Goal: Task Accomplishment & Management: Use online tool/utility

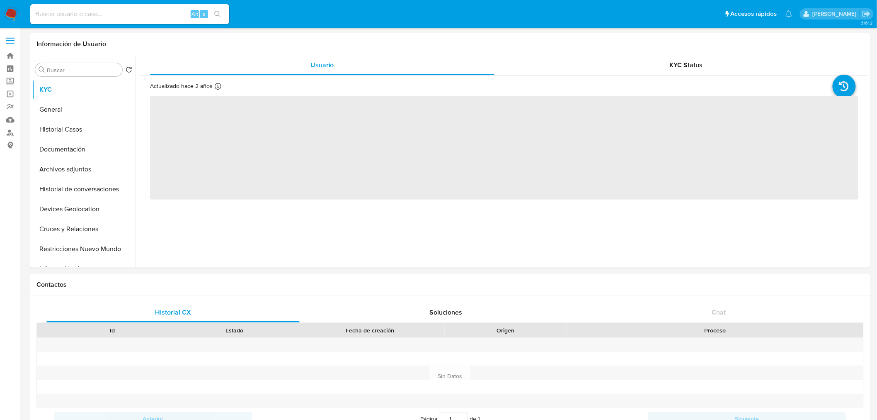
select select "10"
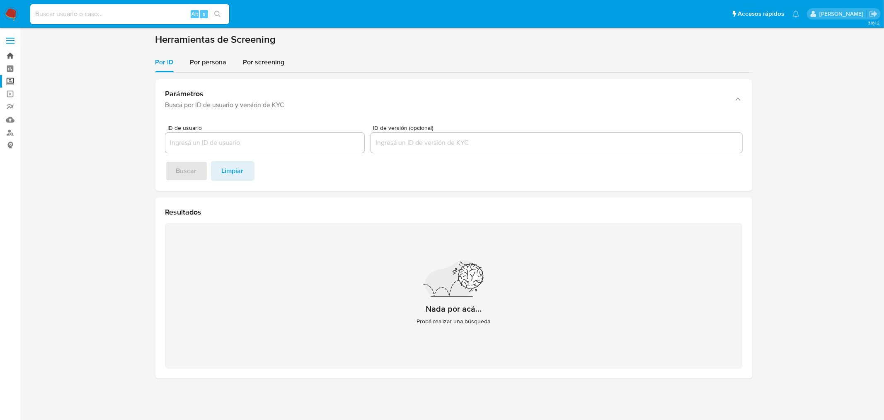
click at [11, 57] on link "Bandeja" at bounding box center [49, 55] width 99 height 13
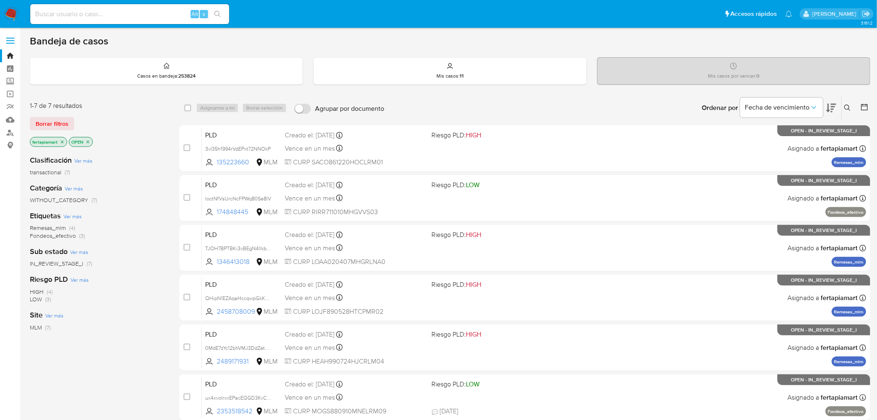
click at [849, 109] on icon at bounding box center [847, 107] width 6 height 6
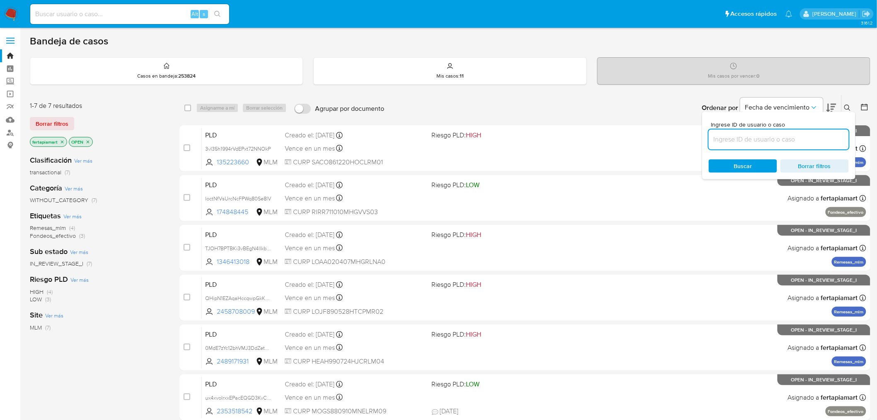
click at [769, 136] on input at bounding box center [779, 139] width 140 height 11
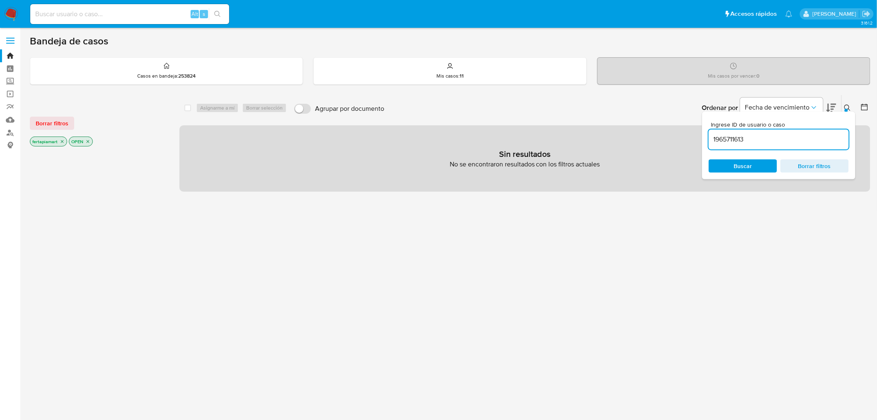
click at [769, 136] on input "1965711613" at bounding box center [779, 139] width 140 height 11
type input "1965711613"
click at [60, 143] on icon "close-filter" at bounding box center [62, 141] width 5 height 5
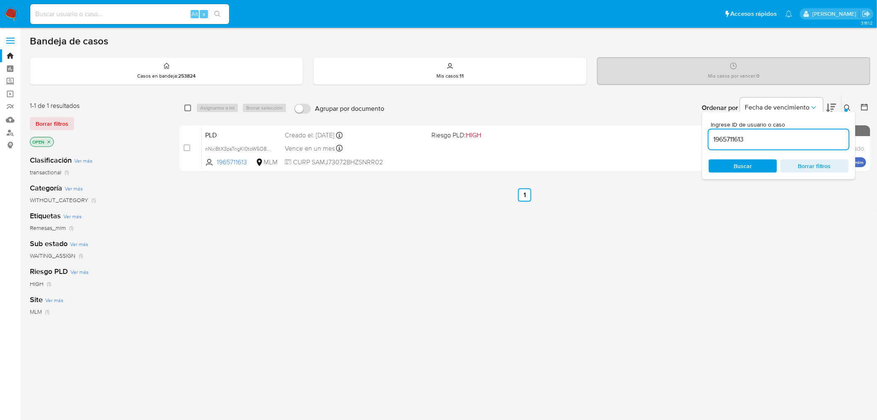
click at [185, 107] on input "checkbox" at bounding box center [187, 107] width 7 height 7
checkbox input "true"
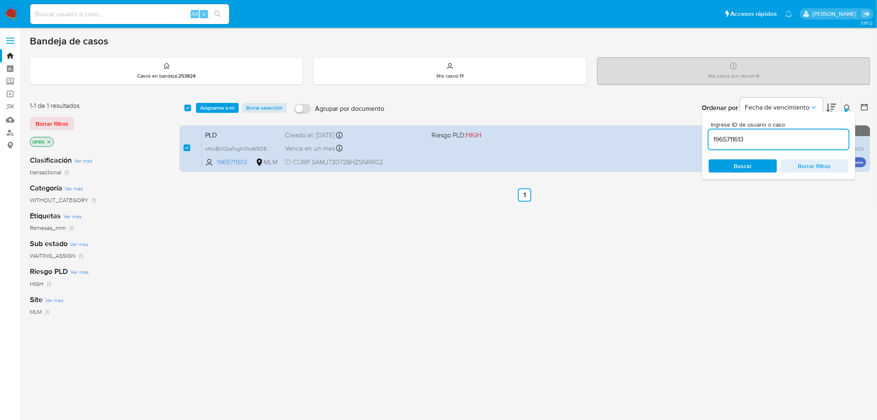
click at [849, 105] on icon at bounding box center [847, 107] width 6 height 6
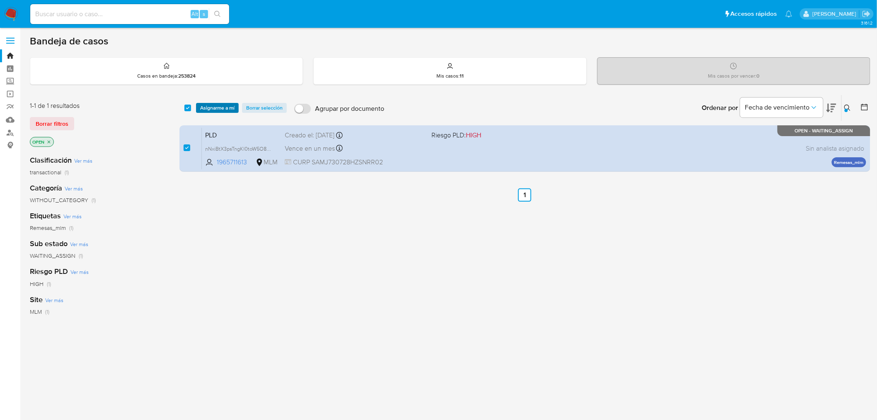
click at [218, 109] on span "Asignarme a mí" at bounding box center [217, 108] width 34 height 8
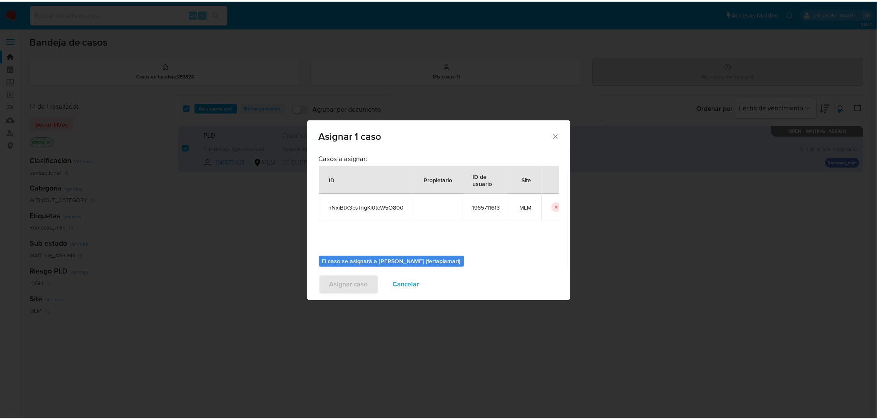
scroll to position [43, 0]
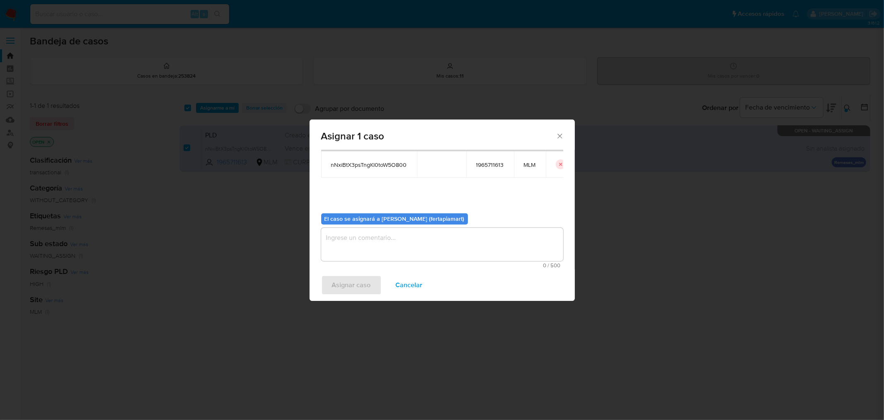
click at [392, 234] on textarea "assign-modal" at bounding box center [442, 244] width 242 height 33
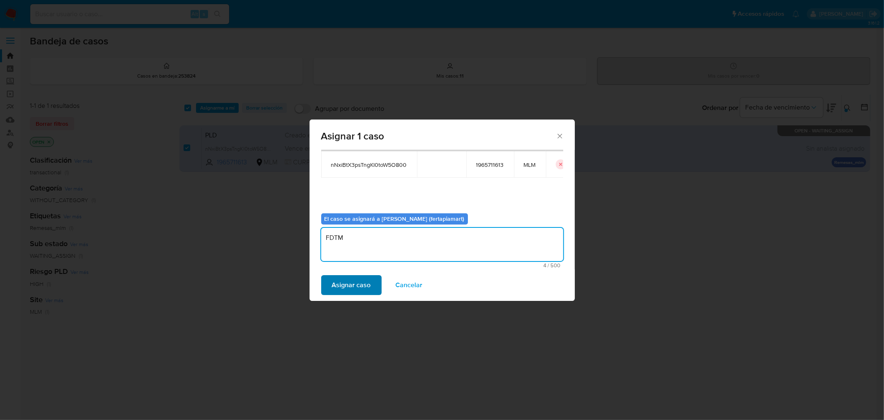
type textarea "FDTM"
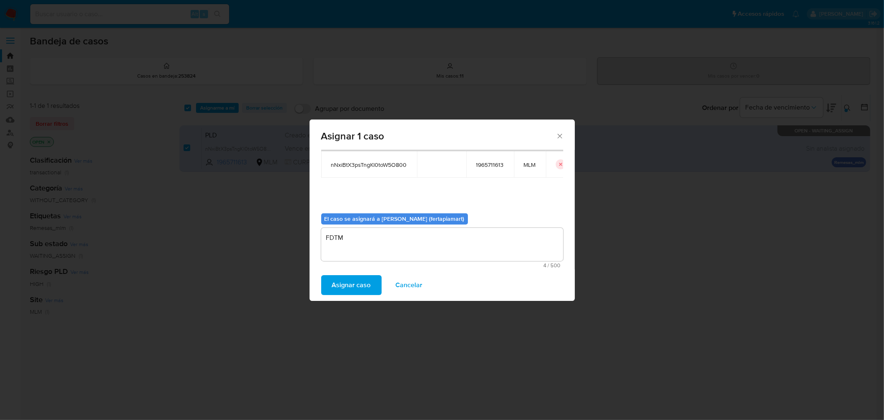
click at [357, 279] on span "Asignar caso" at bounding box center [351, 285] width 39 height 18
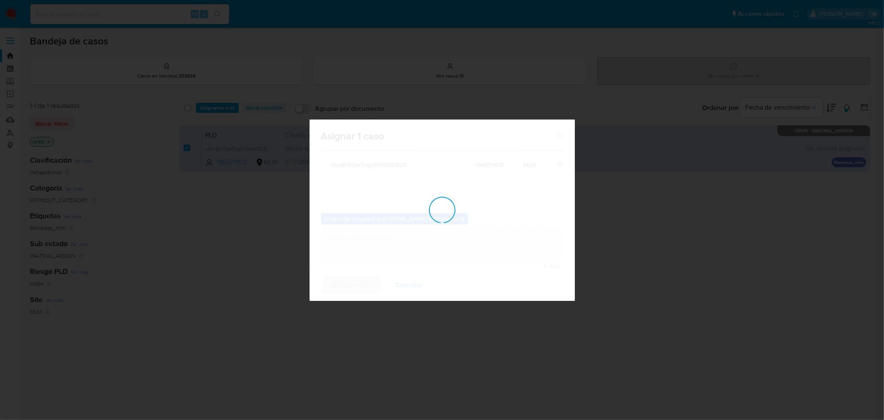
checkbox input "false"
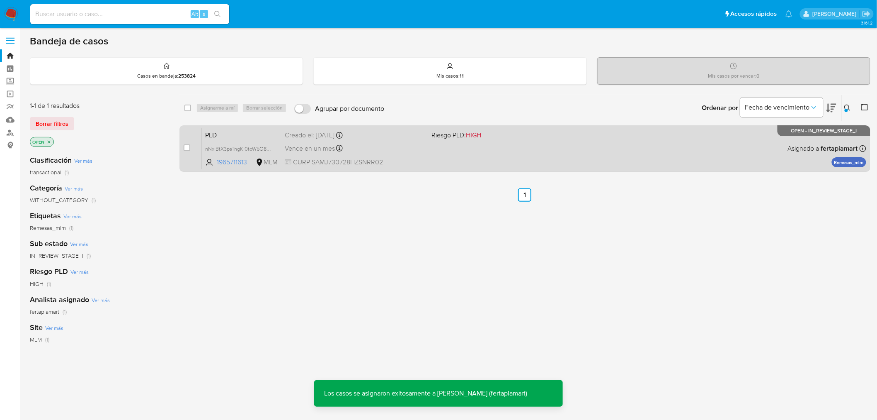
click at [263, 139] on span "PLD" at bounding box center [241, 134] width 73 height 11
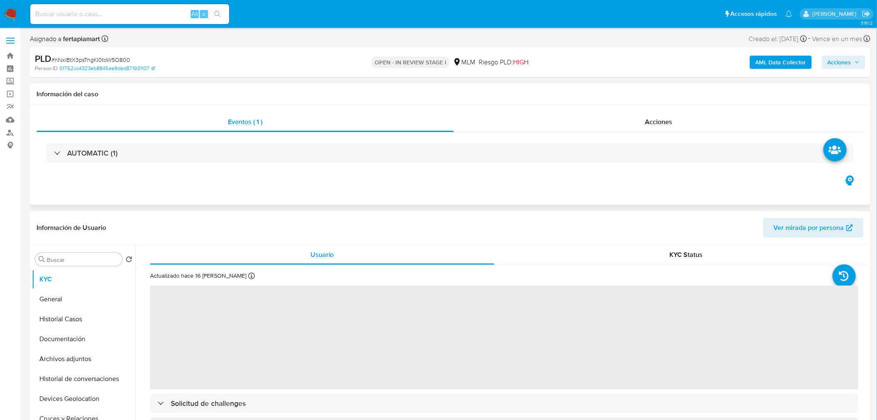
select select "10"
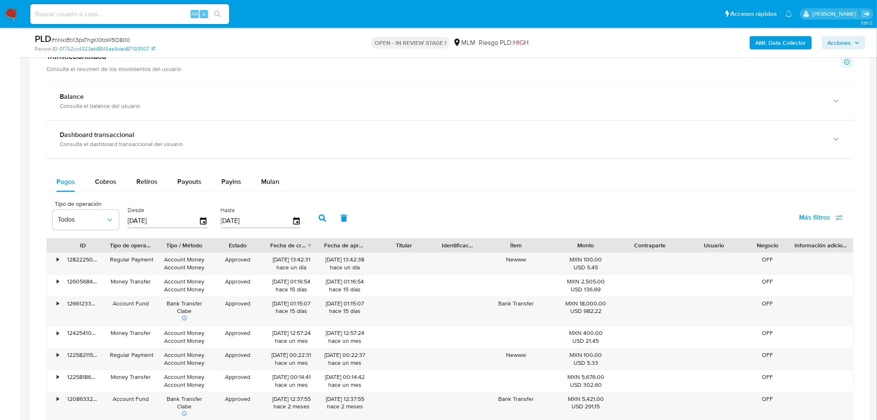
scroll to position [480, 0]
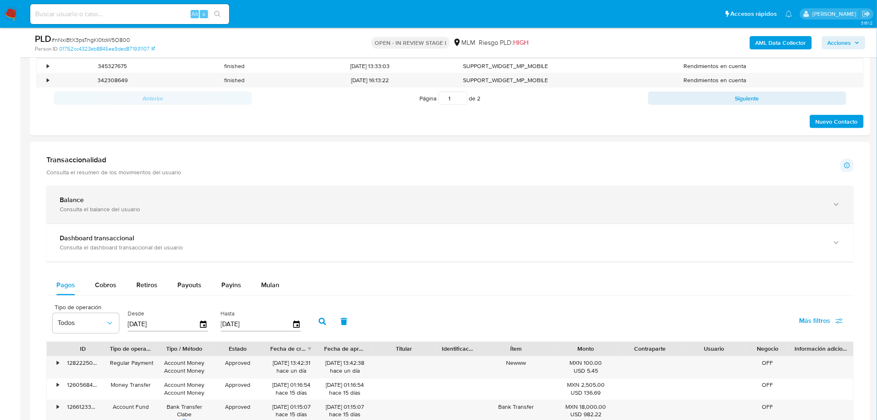
click at [354, 212] on div "Consulta el balance del usuario" at bounding box center [442, 209] width 764 height 7
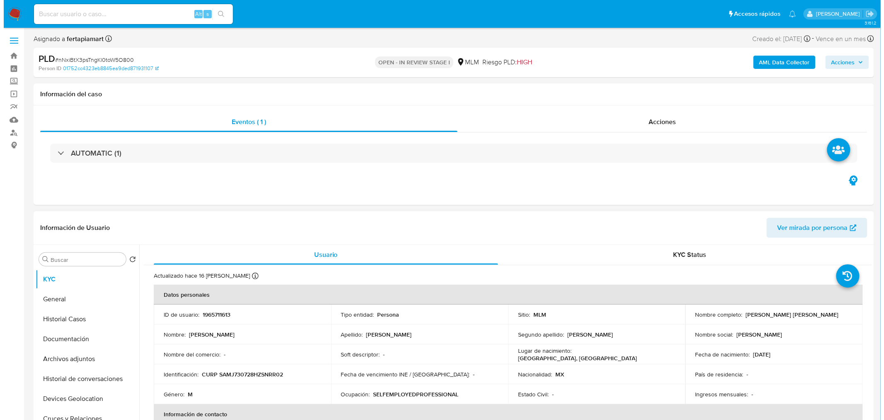
scroll to position [69, 0]
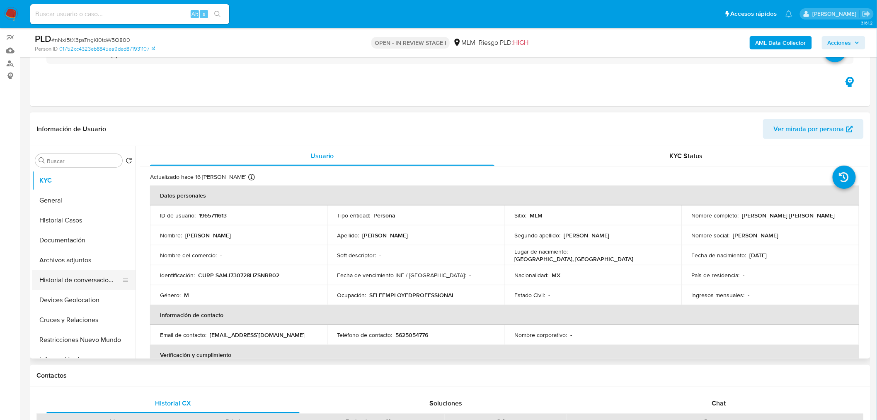
click at [83, 280] on button "Historial de conversaciones" at bounding box center [80, 280] width 97 height 20
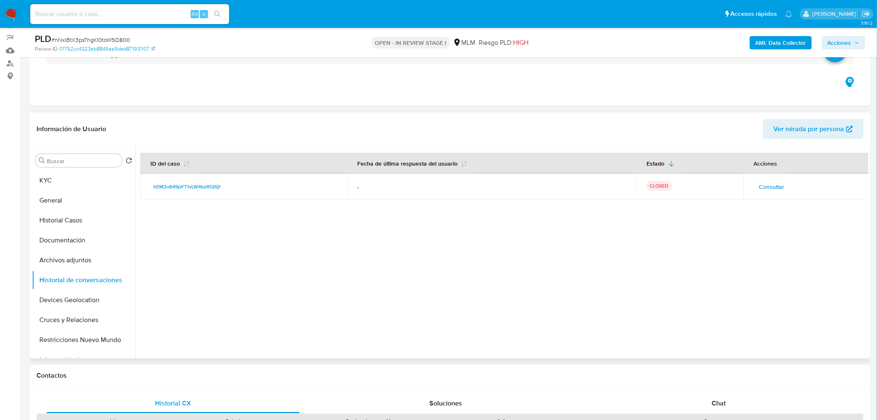
click at [759, 185] on span "Consultar" at bounding box center [771, 187] width 25 height 12
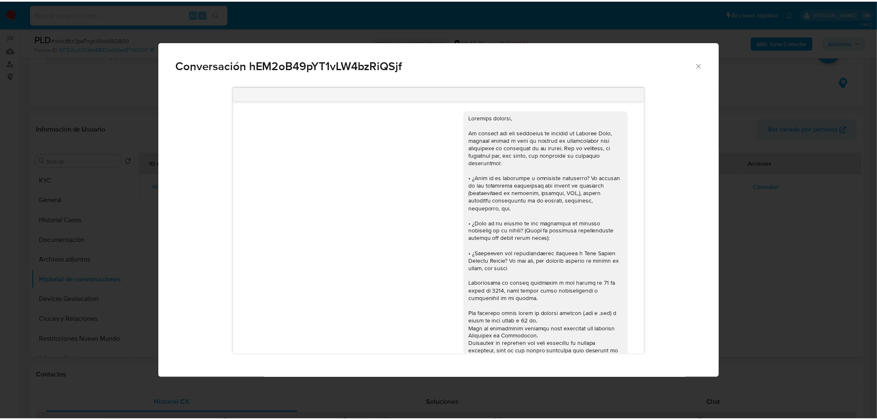
scroll to position [357, 0]
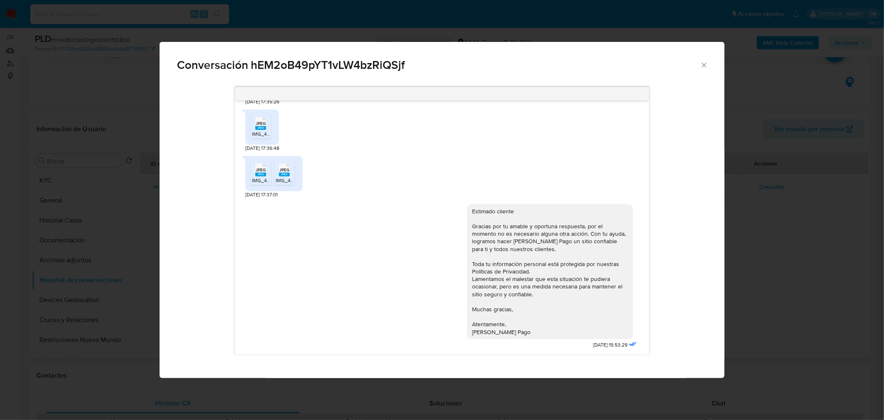
click at [704, 63] on icon "Cerrar" at bounding box center [704, 65] width 8 height 8
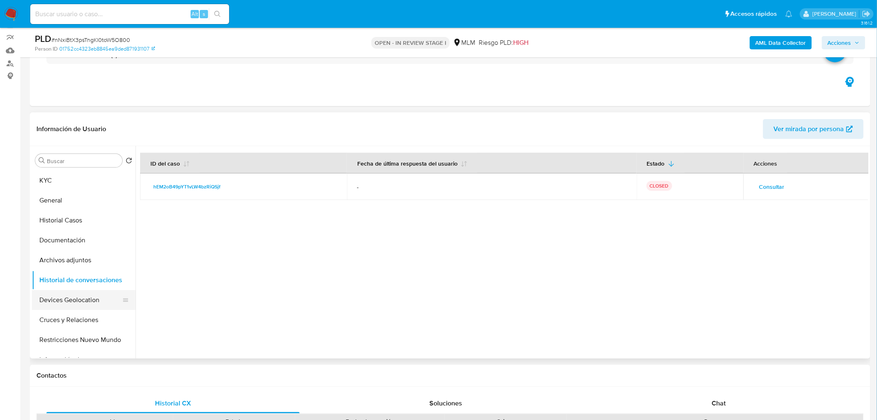
click at [84, 300] on button "Devices Geolocation" at bounding box center [80, 300] width 97 height 20
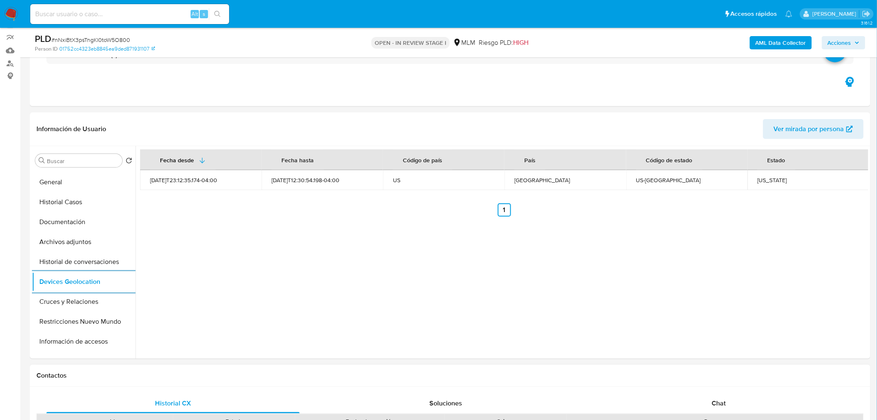
scroll to position [0, 0]
click at [435, 273] on div "Fecha desde Fecha hasta Código de país País Código de estado Estado 2024-08-28T…" at bounding box center [502, 252] width 733 height 212
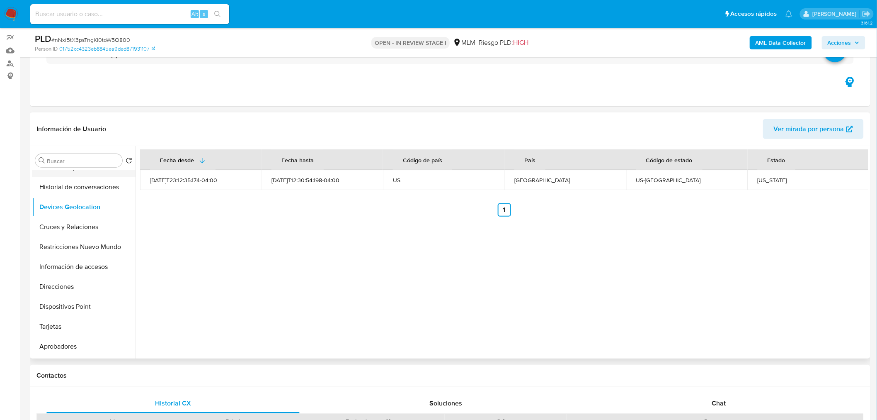
scroll to position [93, 0]
click at [62, 263] on button "Información de accesos" at bounding box center [80, 267] width 97 height 20
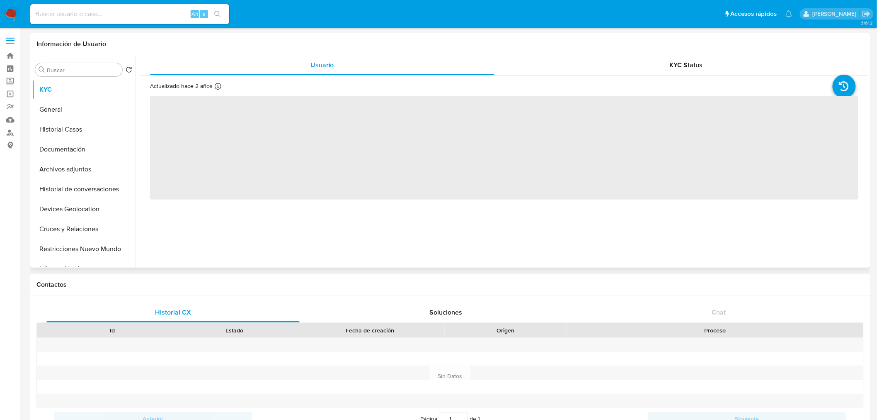
select select "10"
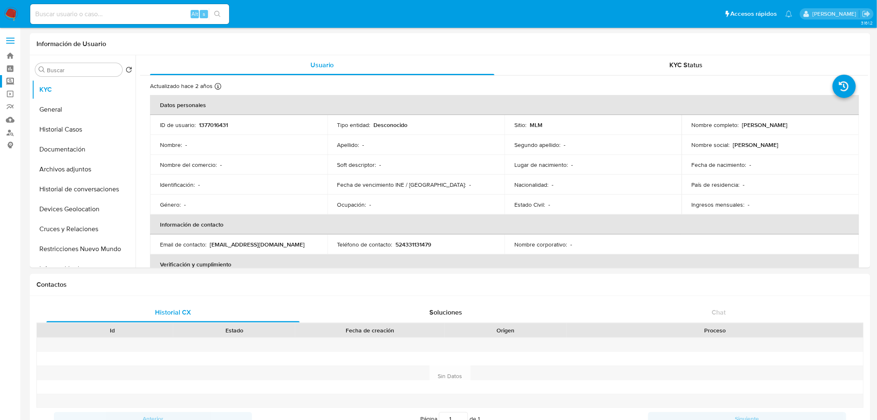
click at [11, 83] on label "Screening" at bounding box center [49, 81] width 99 height 13
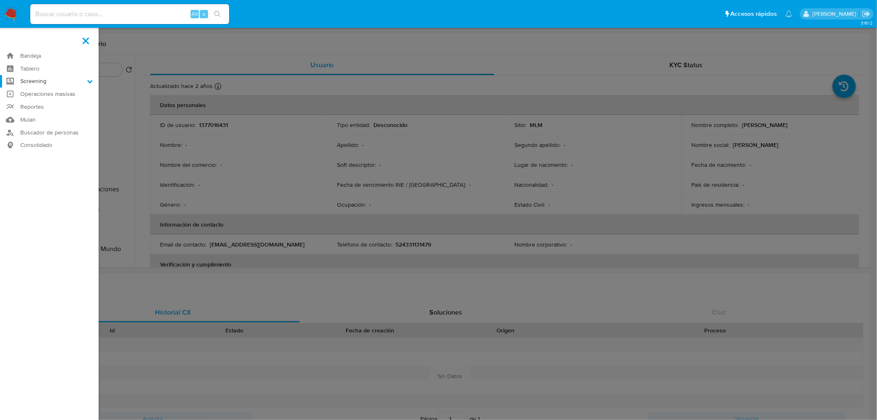
click at [0, 0] on input "Screening" at bounding box center [0, 0] width 0 height 0
click at [48, 112] on link "Herramientas" at bounding box center [49, 114] width 99 height 10
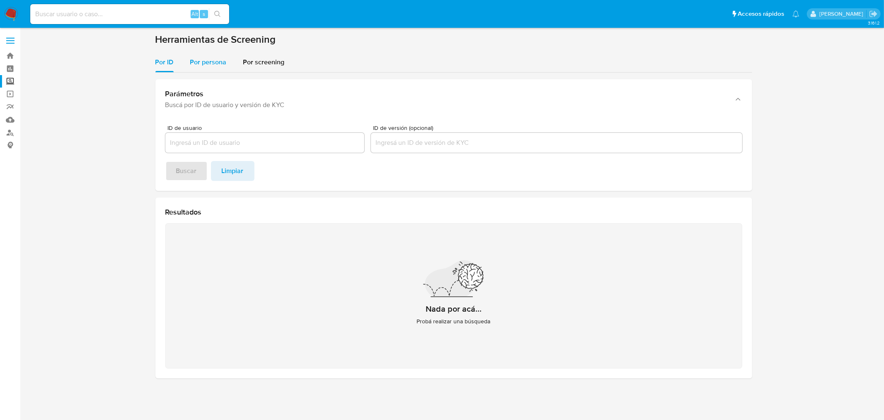
click at [204, 67] on div "Por persona" at bounding box center [208, 62] width 36 height 20
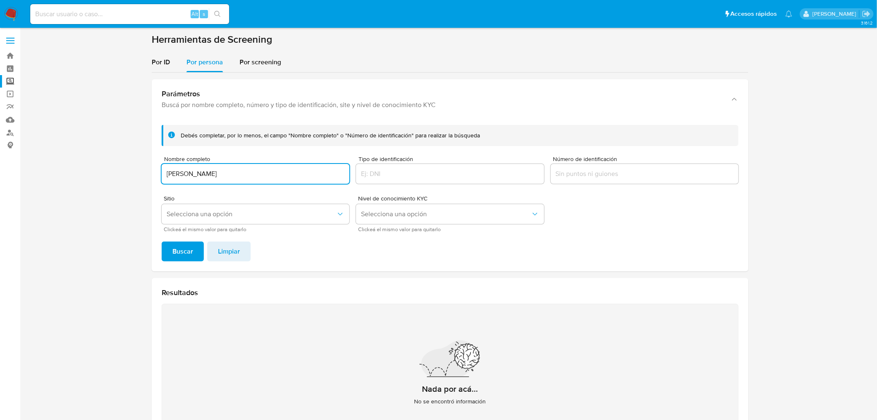
type input "[PERSON_NAME]"
click at [253, 212] on span "Selecciona una opción" at bounding box center [252, 214] width 170 height 8
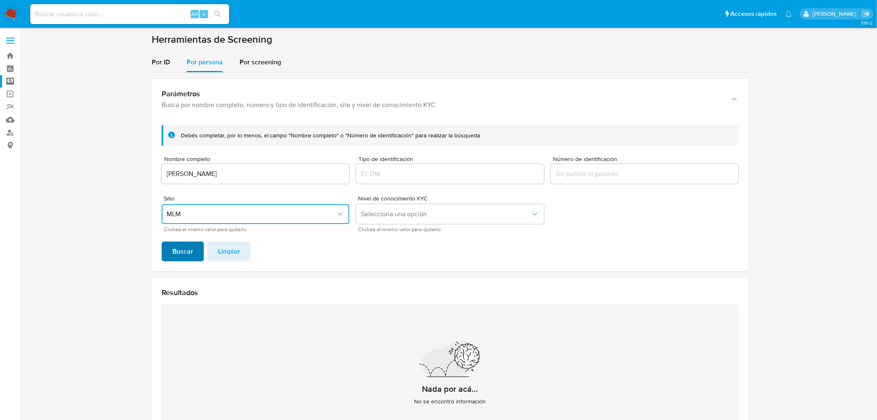
click at [197, 245] on button "Buscar" at bounding box center [183, 251] width 42 height 20
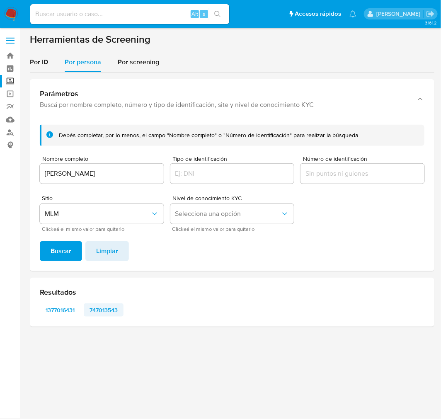
click at [113, 304] on span "747013543" at bounding box center [104, 310] width 28 height 12
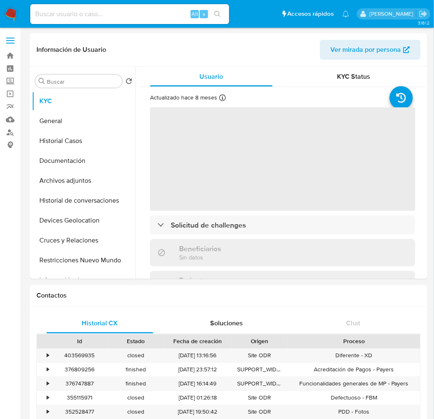
select select "10"
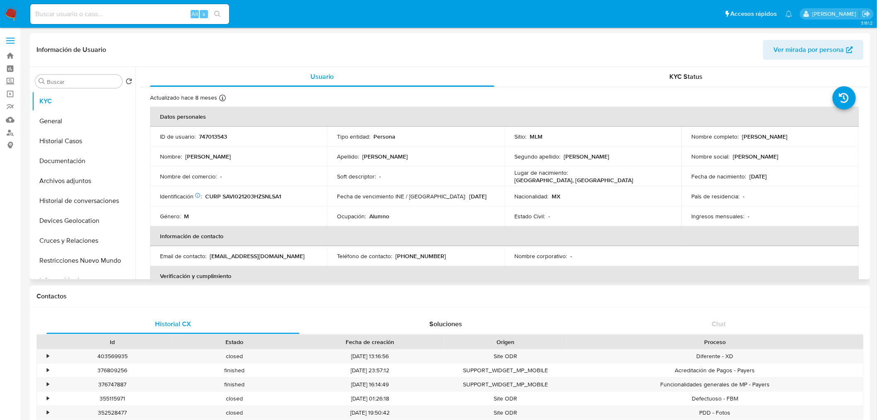
click at [209, 135] on p "747013543" at bounding box center [213, 136] width 28 height 7
copy p "747013543"
click at [441, 238] on th "Información de contacto" at bounding box center [504, 236] width 709 height 20
click at [85, 140] on button "Historial Casos" at bounding box center [80, 141] width 97 height 20
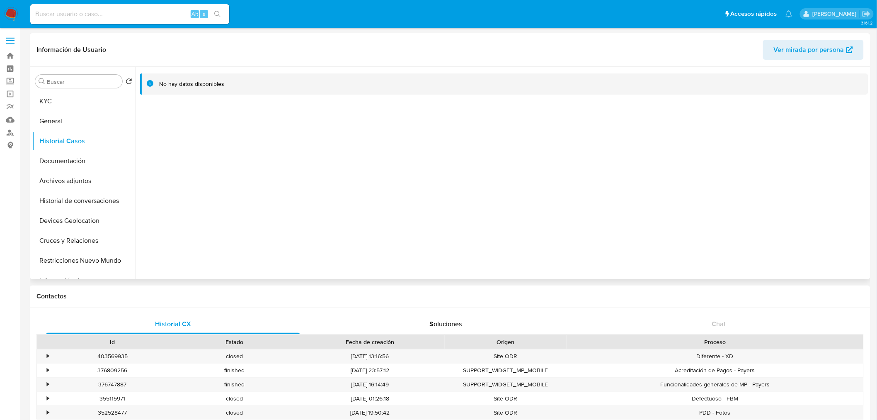
click at [441, 203] on div at bounding box center [502, 173] width 733 height 212
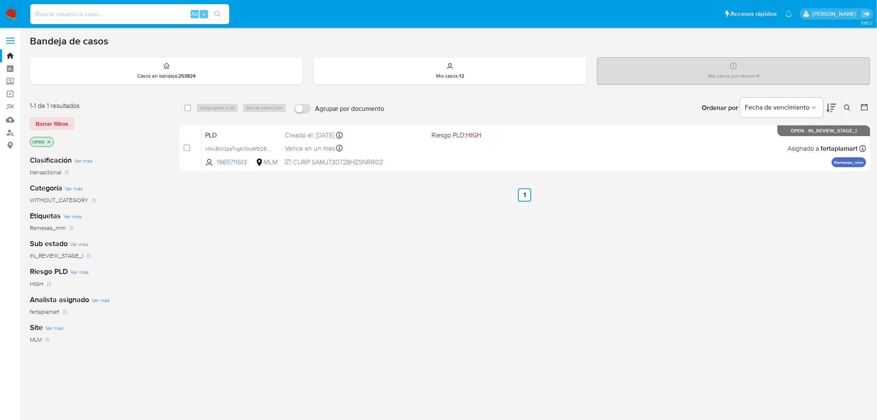
click at [118, 15] on input at bounding box center [129, 14] width 199 height 11
paste input "684468790"
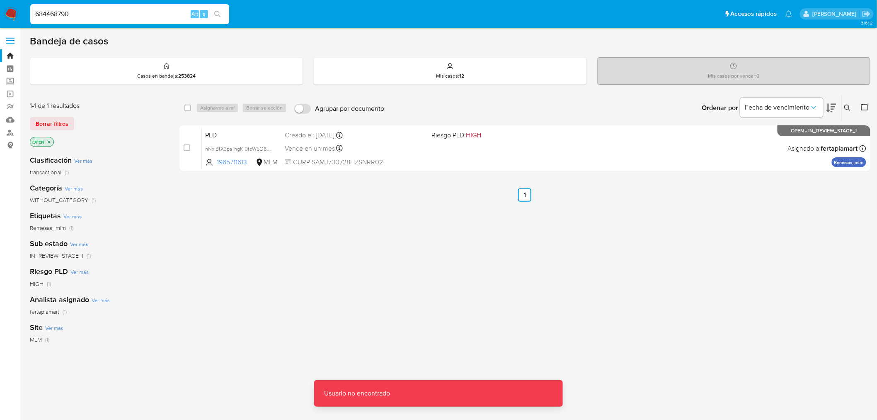
click at [118, 15] on input "684468790" at bounding box center [129, 14] width 199 height 11
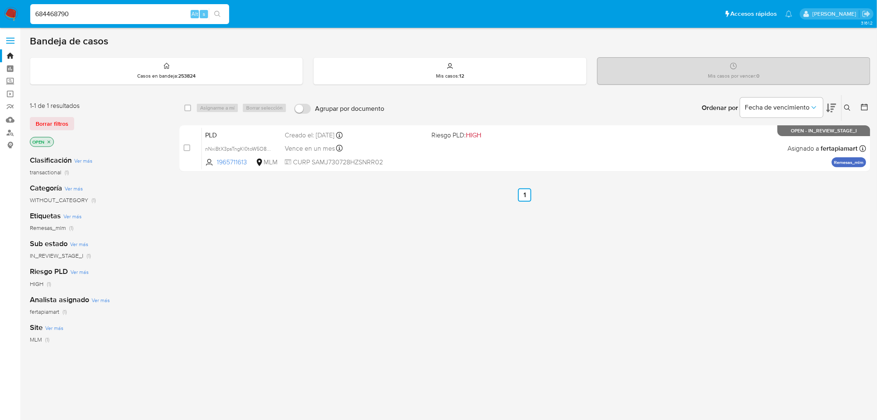
type input "684468790"
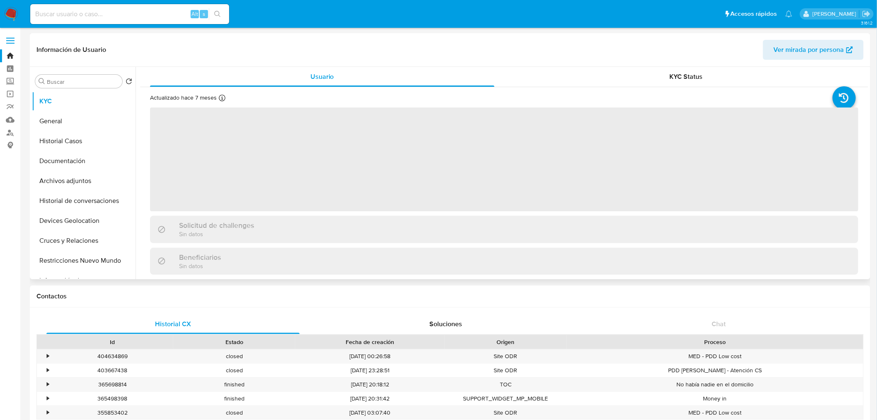
select select "10"
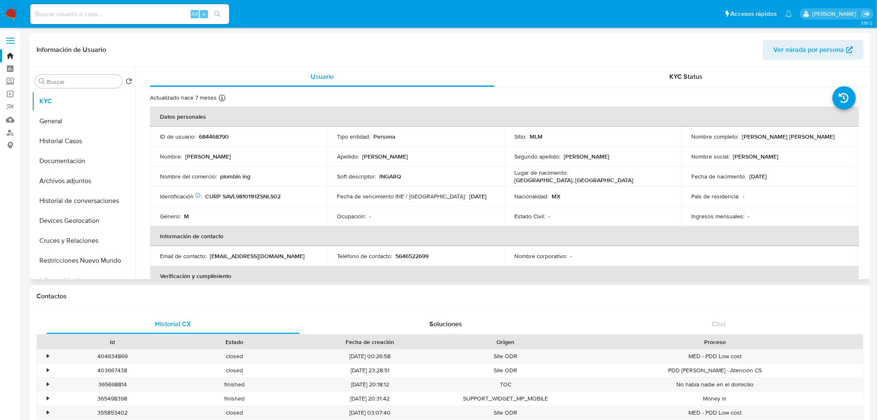
click at [328, 193] on td "Fecha de vencimiento INE / Pasaporte : 31/12/2027" at bounding box center [416, 196] width 177 height 20
click at [20, 16] on nav "Pausado Ver notificaciones Alt s Accesos rápidos Presiona las siguientes teclas…" at bounding box center [438, 14] width 877 height 28
click at [9, 21] on img at bounding box center [11, 14] width 14 height 14
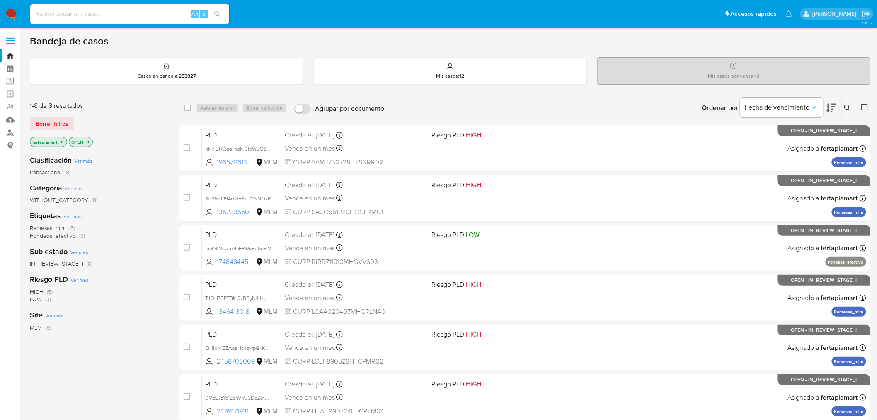
click at [849, 106] on icon at bounding box center [847, 107] width 7 height 7
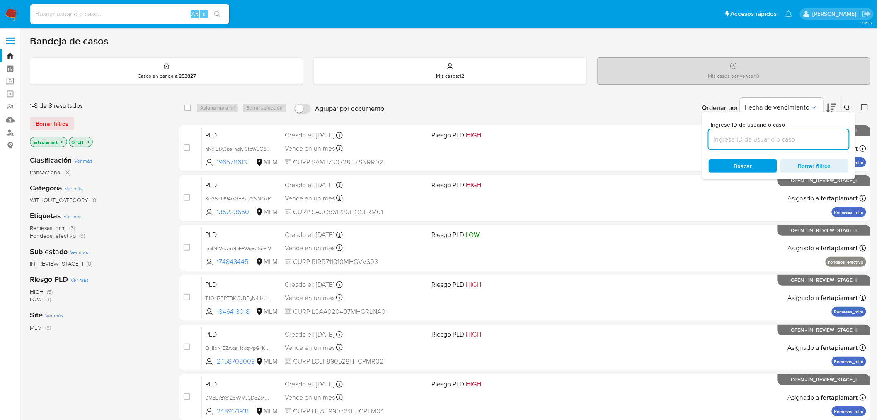
click at [754, 138] on input at bounding box center [779, 139] width 140 height 11
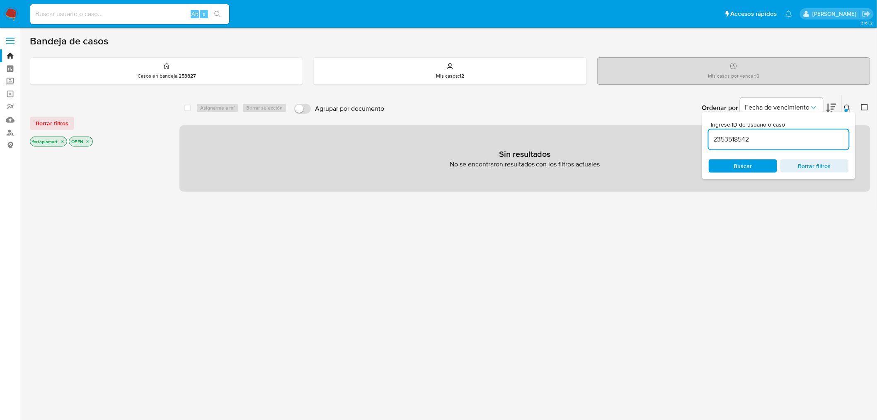
click at [754, 138] on input "2353518542" at bounding box center [779, 139] width 140 height 11
click at [754, 138] on input "235351854" at bounding box center [779, 139] width 140 height 11
type input "2353518542"
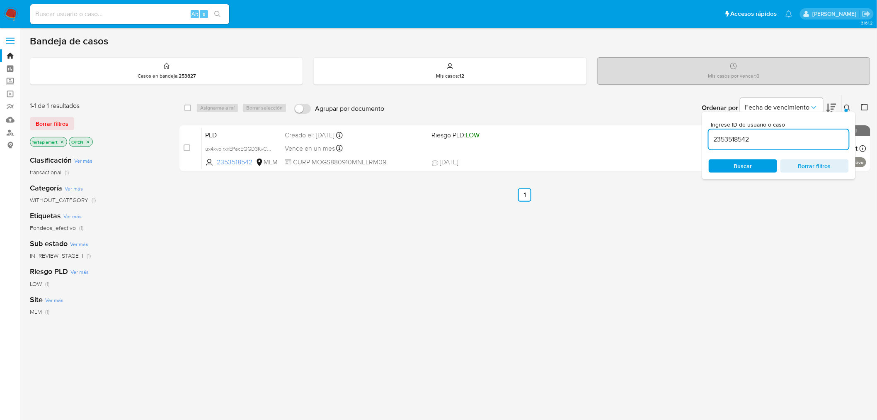
click at [471, 239] on div "select-all-cases-checkbox Asignarme a mí Borrar selección Agrupar por documento…" at bounding box center [525, 283] width 691 height 376
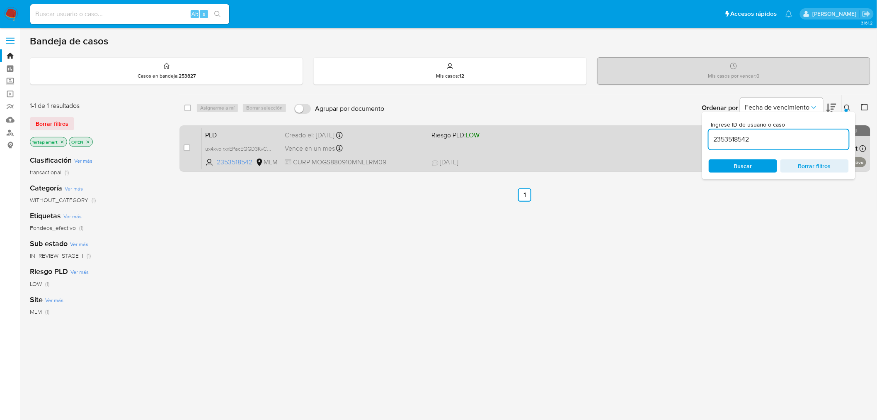
click at [407, 149] on div "Vence en un mes Vence el 11/11/2025 02:06:29" at bounding box center [355, 148] width 141 height 11
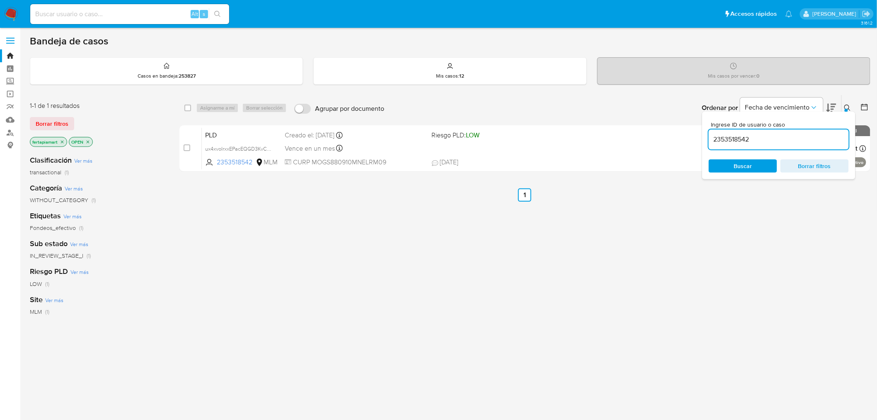
paste input "262536836"
click at [122, 18] on input at bounding box center [129, 14] width 199 height 11
type input "262536836"
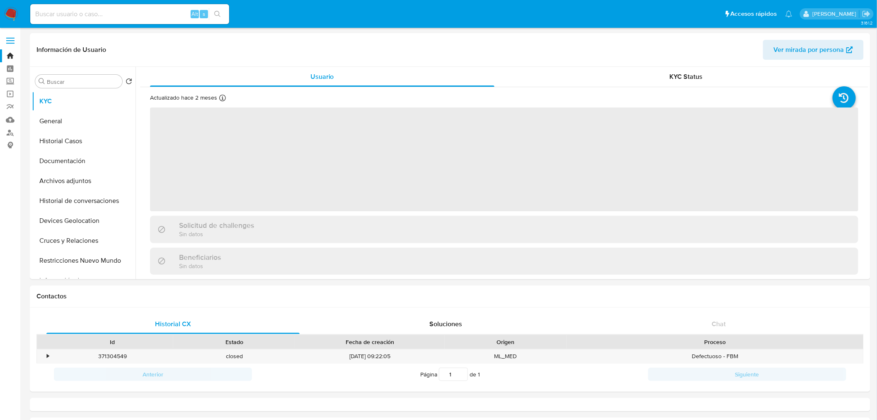
select select "10"
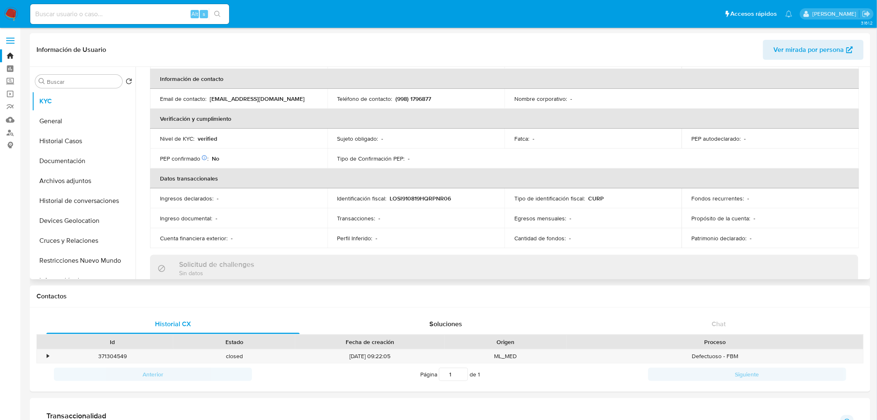
scroll to position [160, 0]
click at [82, 176] on button "Archivos adjuntos" at bounding box center [80, 181] width 97 height 20
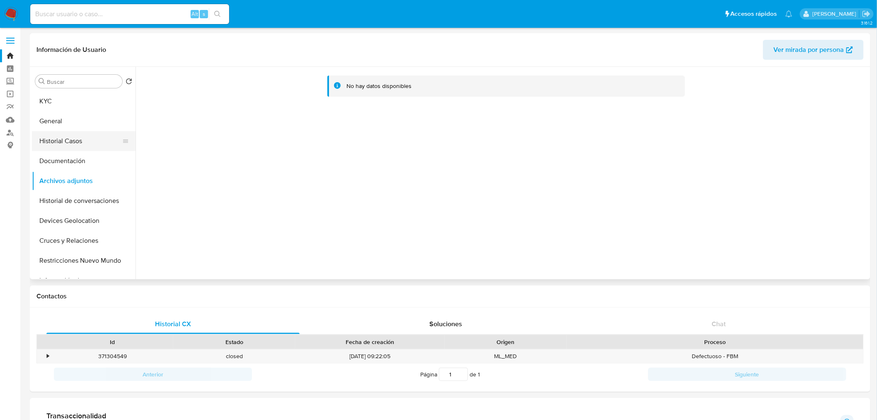
click at [74, 138] on button "Historial Casos" at bounding box center [80, 141] width 97 height 20
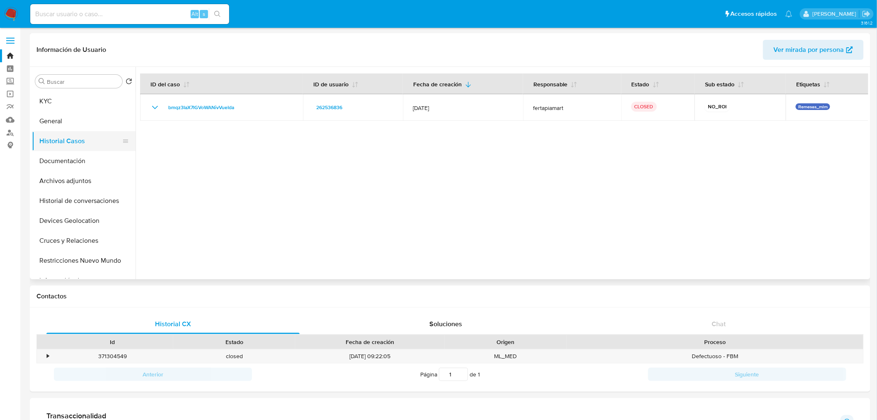
click at [74, 143] on button "Historial Casos" at bounding box center [80, 141] width 97 height 20
click at [53, 94] on button "KYC" at bounding box center [80, 101] width 97 height 20
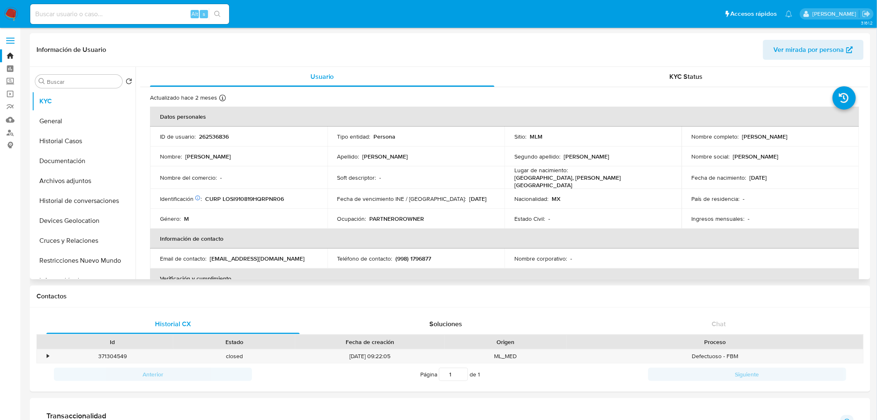
click at [209, 137] on p "262536836" at bounding box center [214, 136] width 30 height 7
copy p "262536836"
click at [15, 54] on link "Bandeja" at bounding box center [49, 55] width 99 height 13
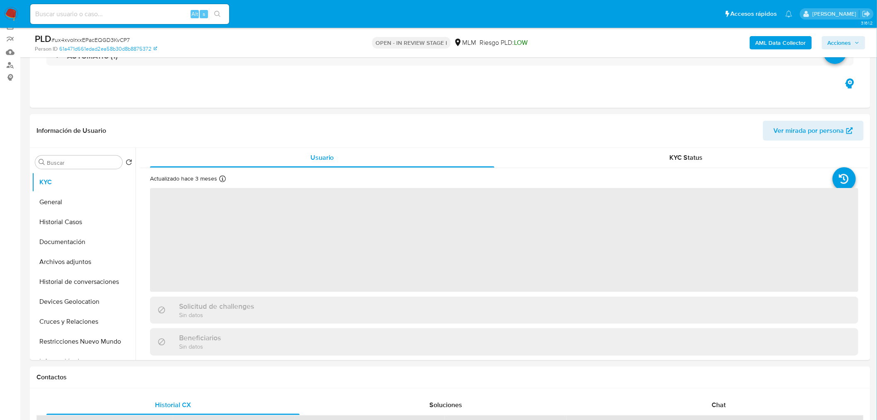
select select "10"
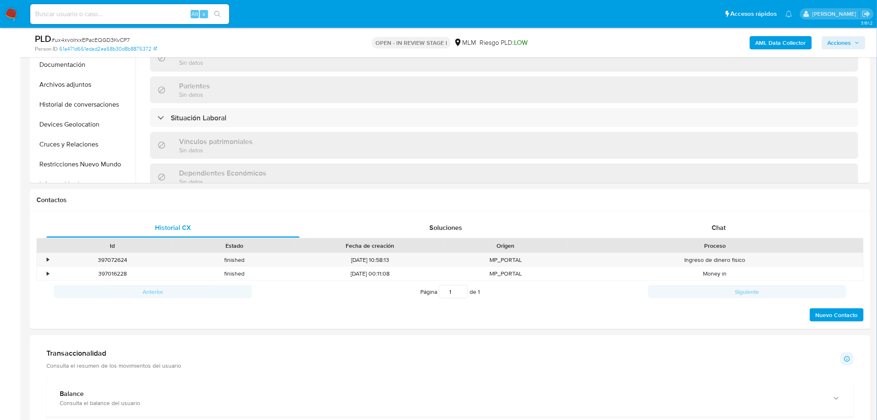
scroll to position [21, 0]
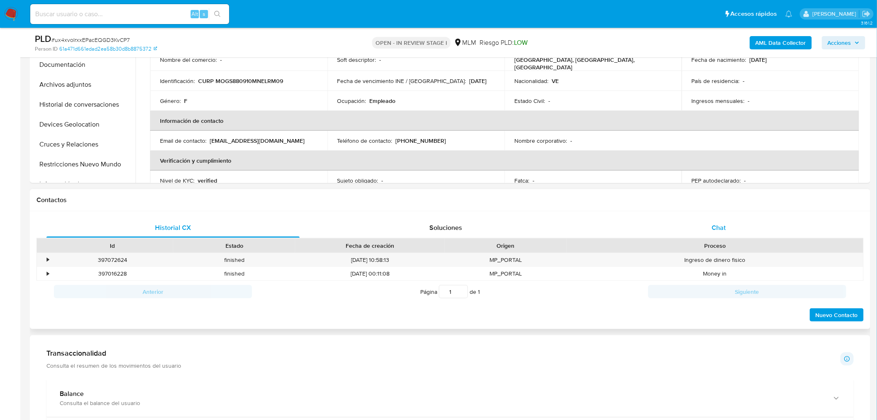
click at [698, 226] on div "Chat" at bounding box center [718, 228] width 253 height 20
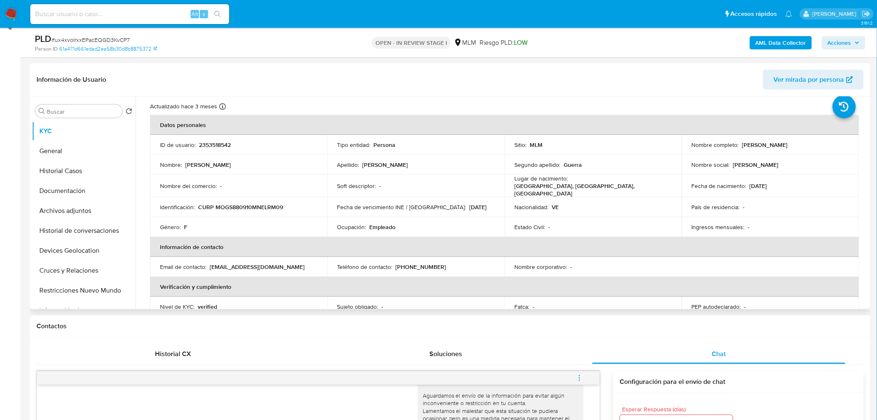
scroll to position [118, 0]
click at [93, 204] on button "Archivos adjuntos" at bounding box center [80, 211] width 97 height 20
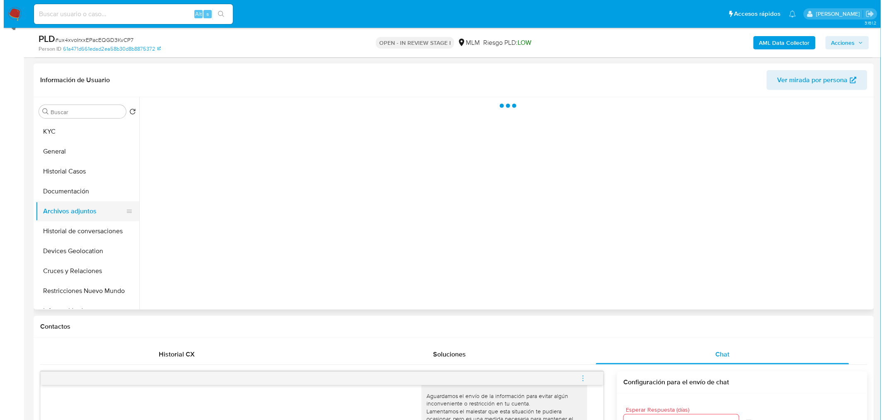
scroll to position [0, 0]
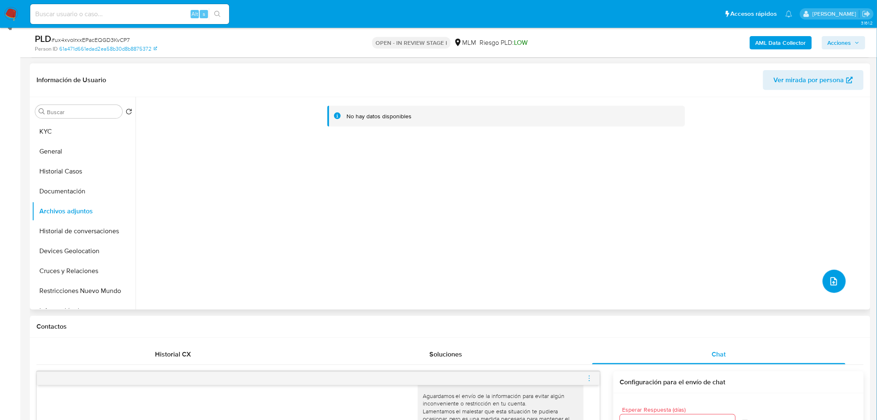
click at [829, 283] on icon "upload-file" at bounding box center [834, 281] width 10 height 10
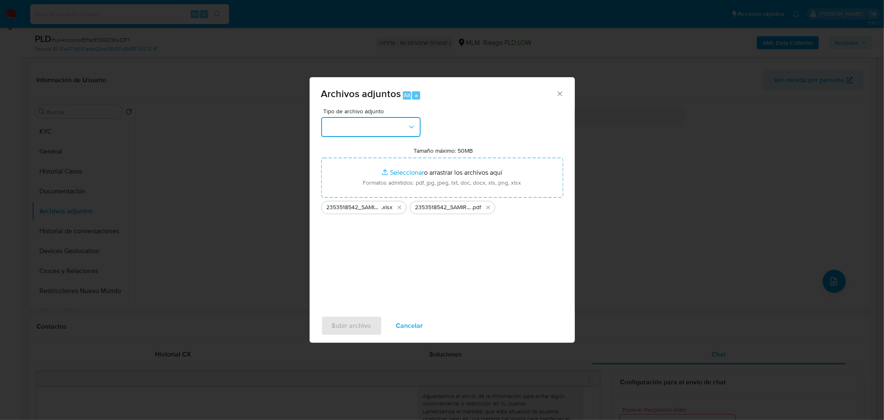
click at [405, 132] on button "button" at bounding box center [370, 127] width 99 height 20
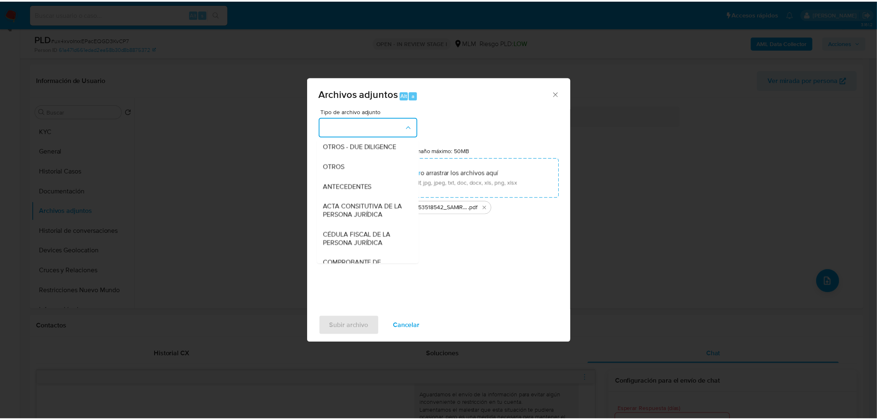
scroll to position [121, 0]
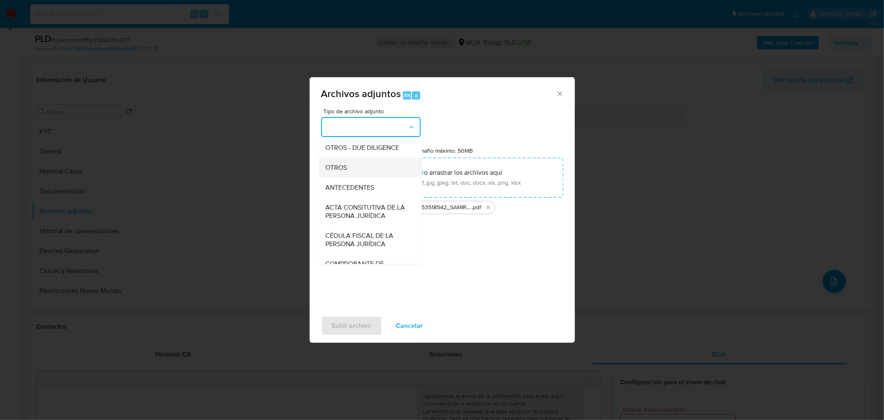
click at [348, 172] on div "OTROS" at bounding box center [368, 167] width 85 height 20
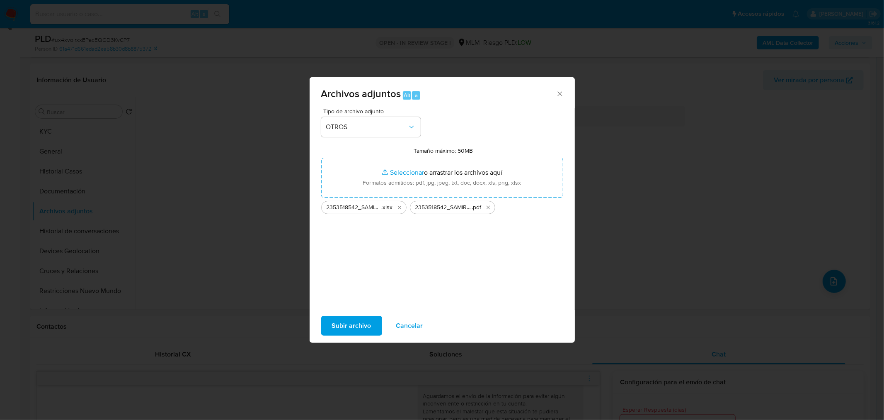
click at [379, 258] on div "Tipo de archivo adjunto OTROS Tamaño máximo: 50MB Seleccionar archivos Seleccio…" at bounding box center [442, 206] width 242 height 196
click at [367, 321] on span "Subir archivo" at bounding box center [351, 325] width 39 height 18
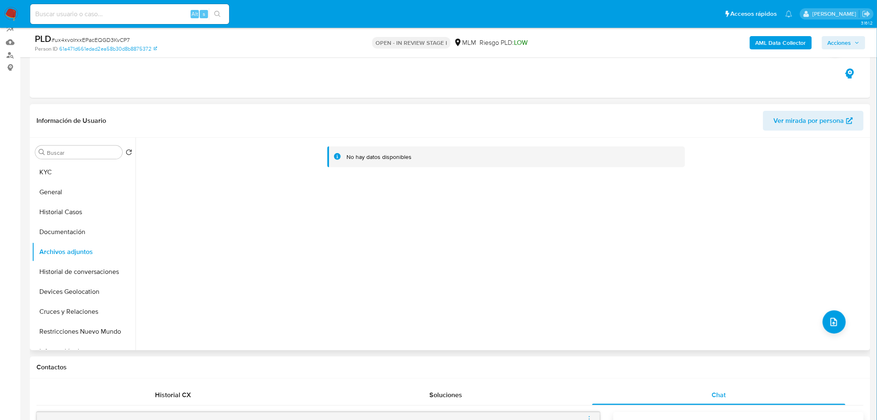
scroll to position [80, 0]
click at [84, 247] on button "Archivos adjuntos" at bounding box center [80, 250] width 97 height 20
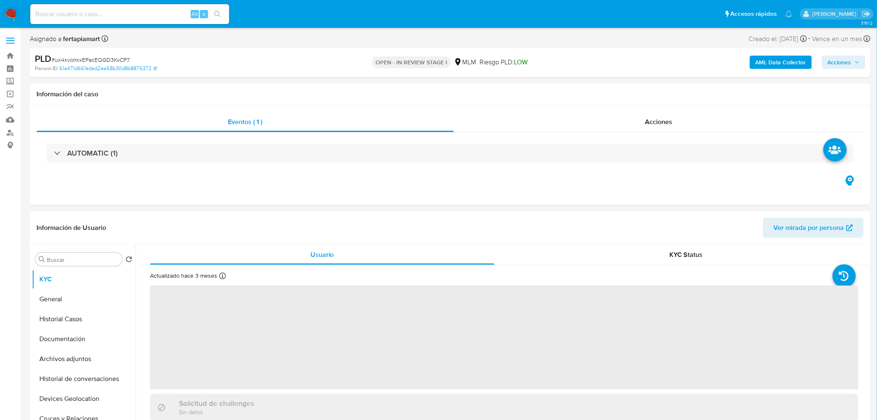
select select "10"
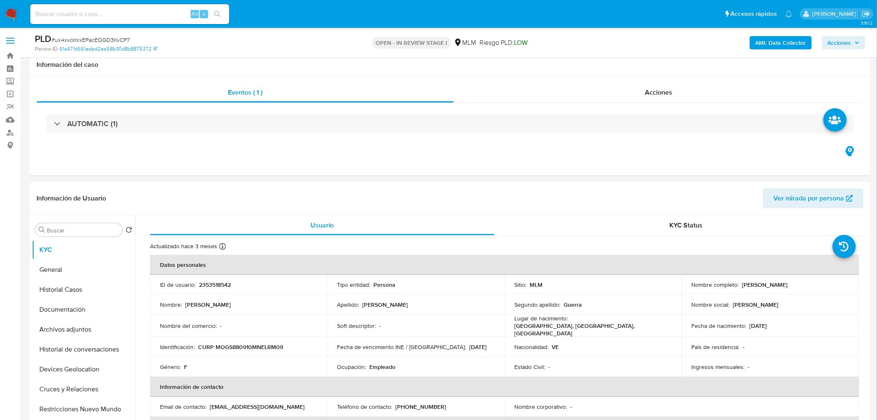
scroll to position [85, 0]
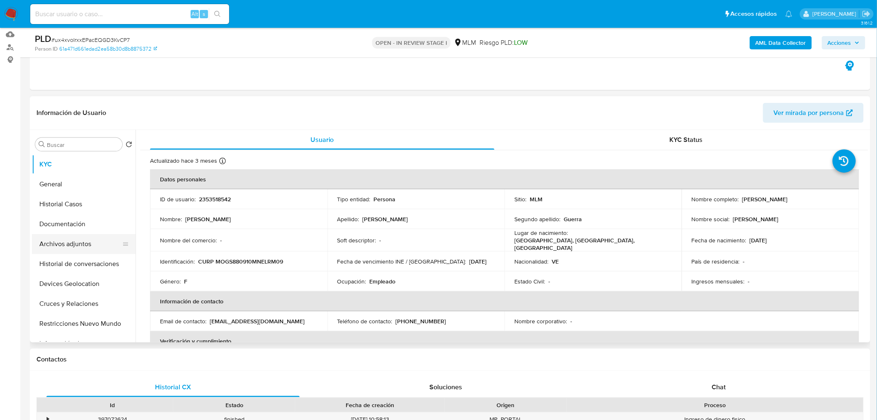
click at [78, 237] on button "Archivos adjuntos" at bounding box center [80, 244] width 97 height 20
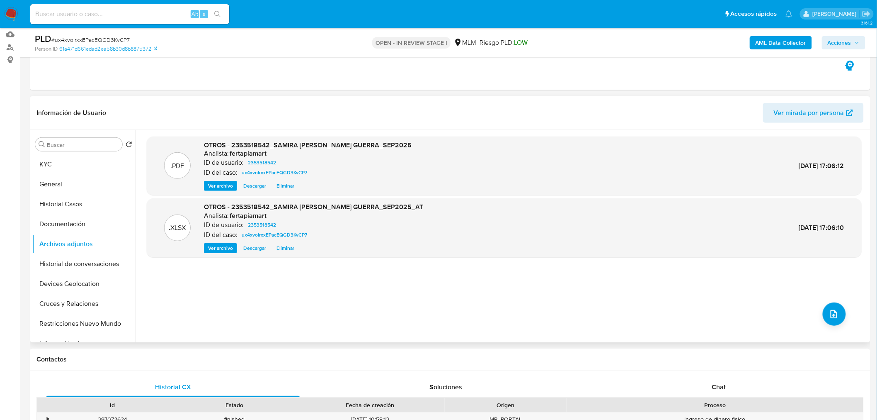
scroll to position [0, 0]
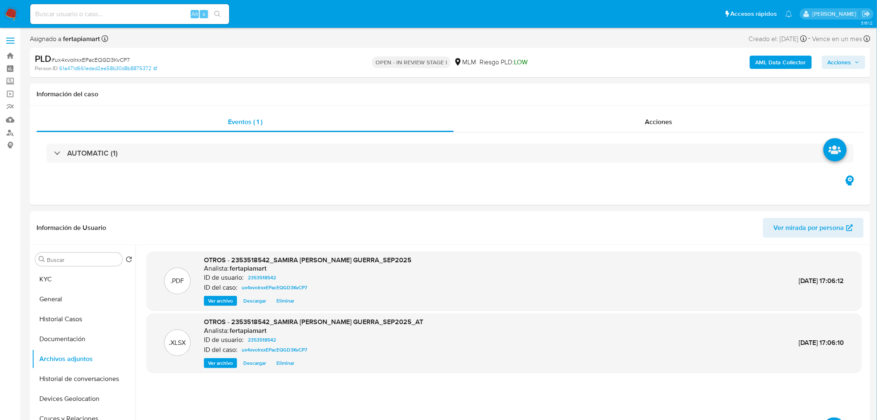
click at [839, 63] on span "Acciones" at bounding box center [840, 62] width 24 height 13
click at [623, 92] on span "Resolución del caso" at bounding box center [608, 89] width 59 height 10
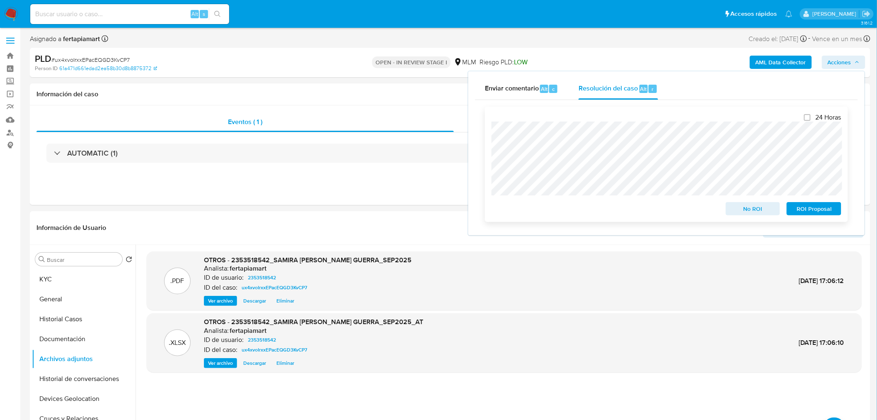
click at [807, 208] on span "ROI Proposal" at bounding box center [814, 209] width 43 height 12
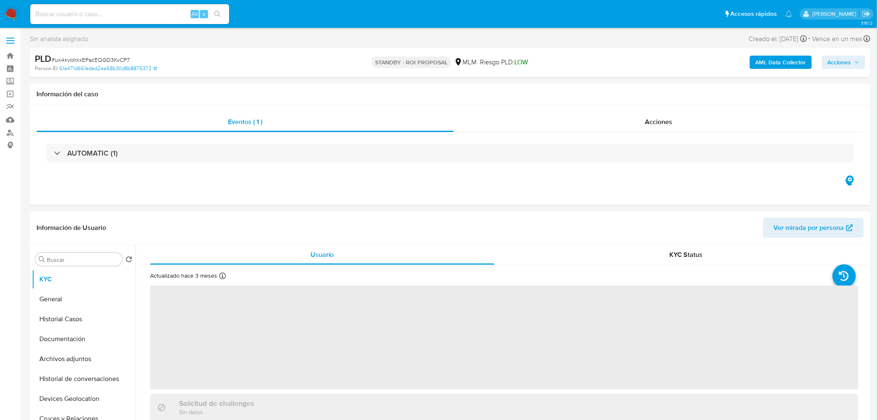
select select "10"
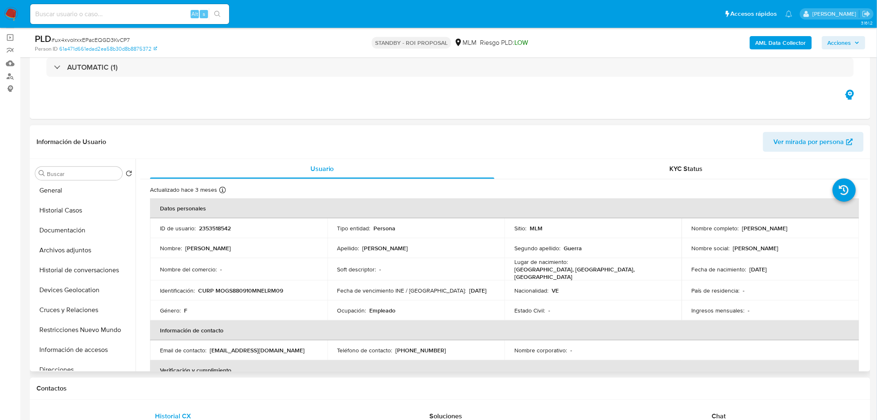
scroll to position [22, 0]
click at [77, 252] on button "Archivos adjuntos" at bounding box center [80, 250] width 97 height 20
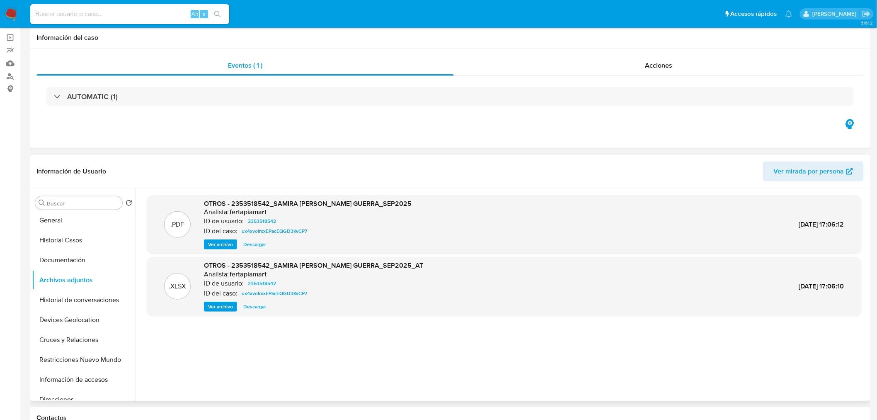
scroll to position [0, 0]
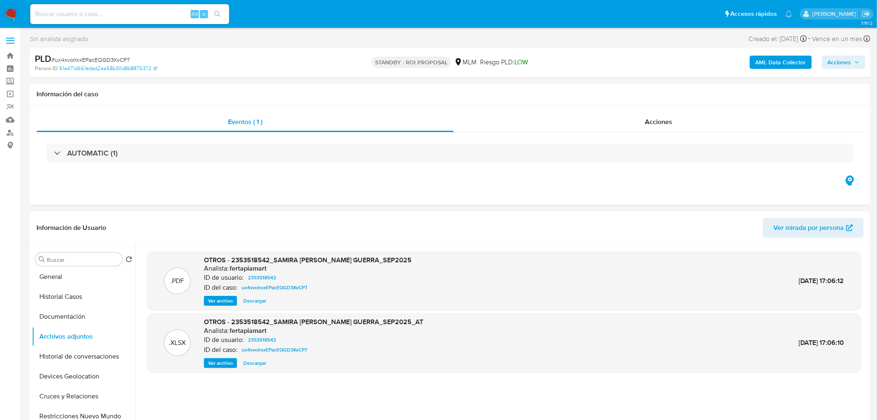
click at [13, 17] on img at bounding box center [11, 14] width 14 height 14
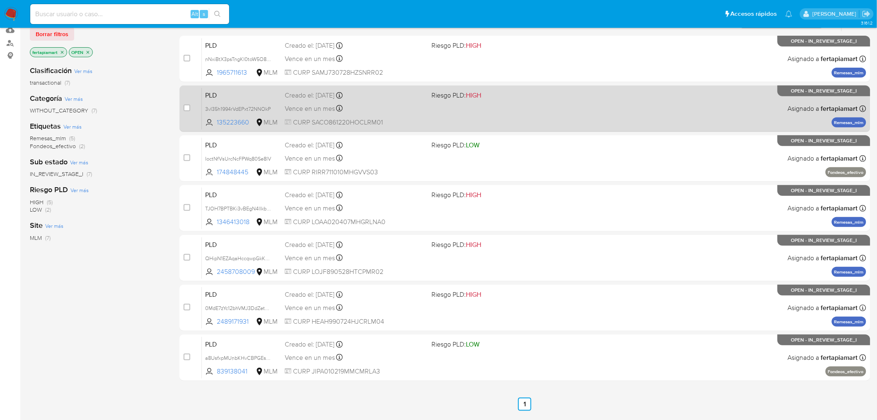
scroll to position [89, 0]
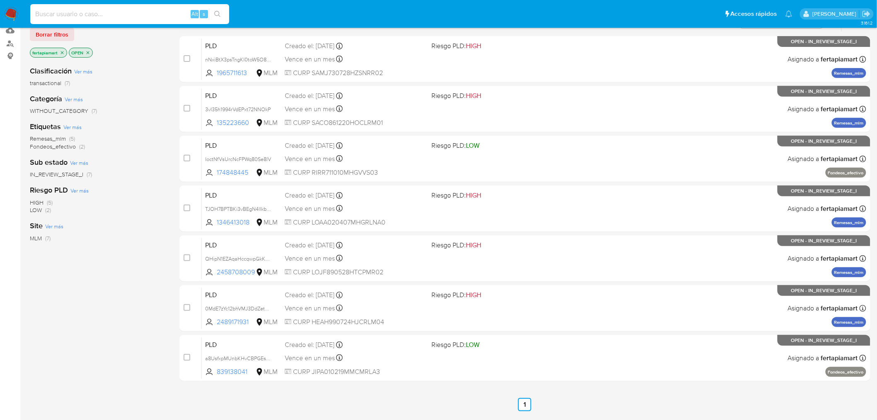
paste input "2458708009"
click at [173, 17] on input at bounding box center [129, 14] width 199 height 11
type input "2458708009"
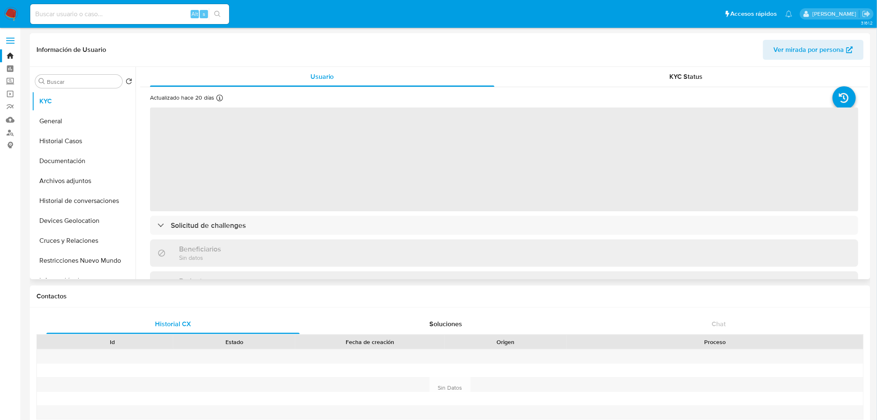
select select "10"
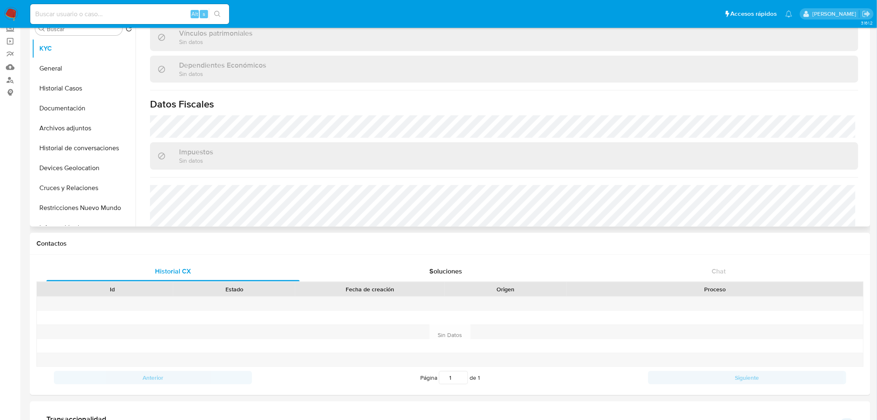
scroll to position [504, 0]
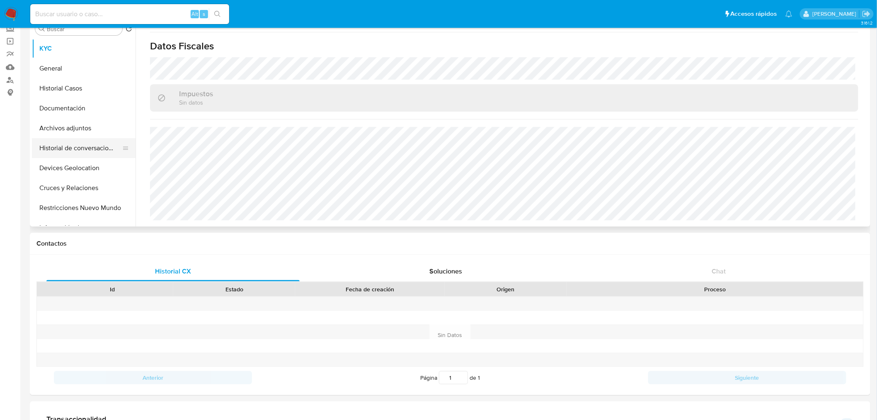
click at [80, 141] on button "Historial de conversaciones" at bounding box center [80, 148] width 97 height 20
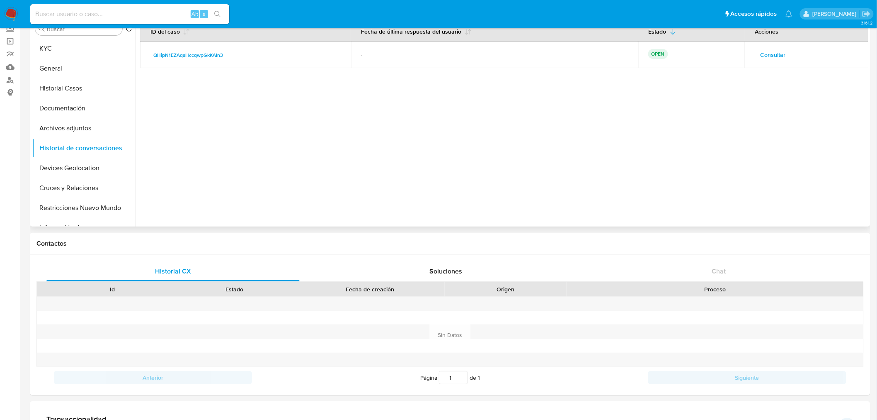
click at [769, 54] on span "Consultar" at bounding box center [772, 55] width 25 height 12
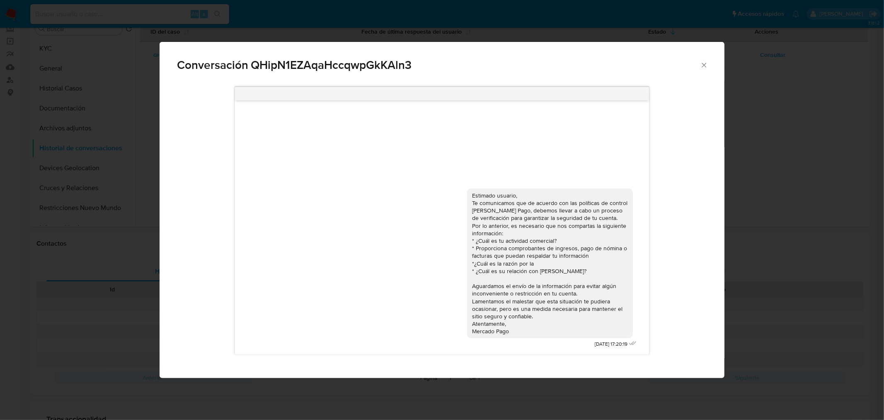
click at [705, 61] on icon "Cerrar" at bounding box center [704, 65] width 8 height 8
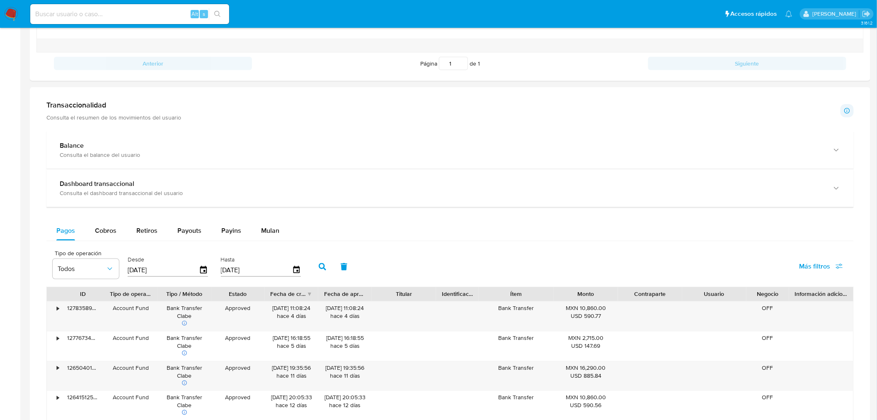
scroll to position [366, 0]
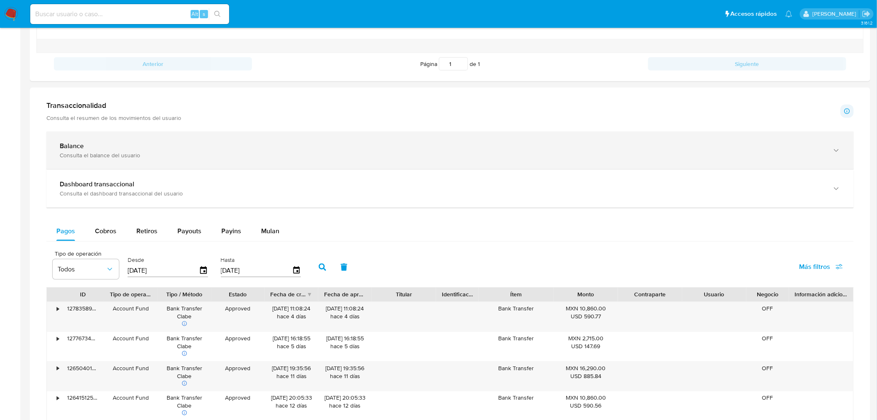
click at [579, 147] on div "Balance" at bounding box center [442, 146] width 764 height 8
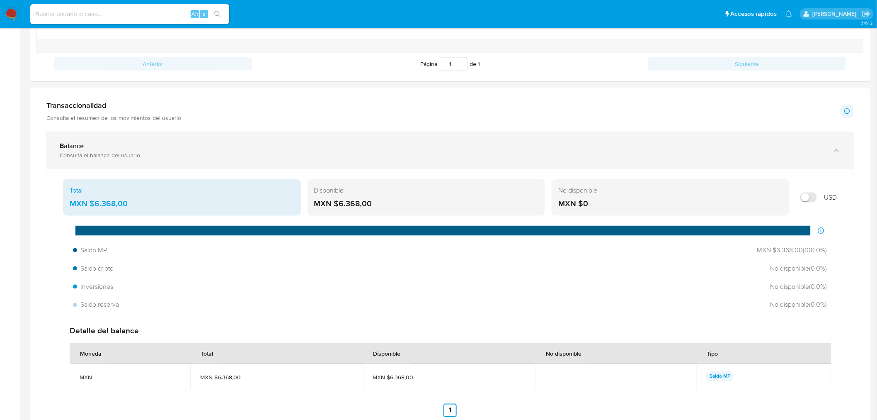
click at [579, 147] on div "Balance" at bounding box center [442, 146] width 764 height 8
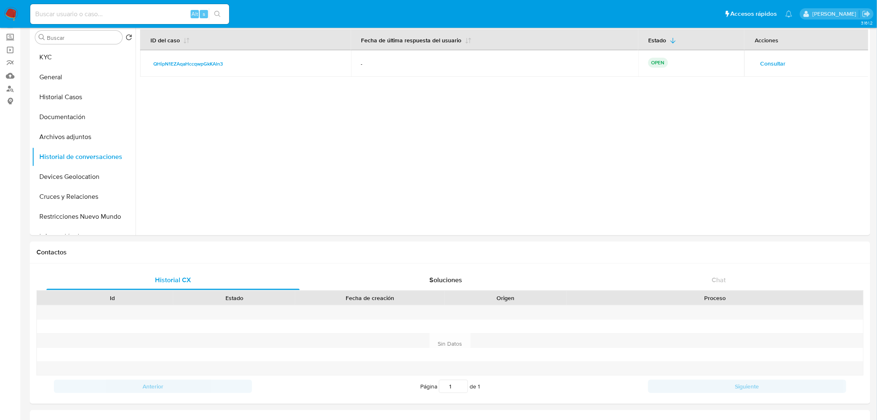
scroll to position [0, 0]
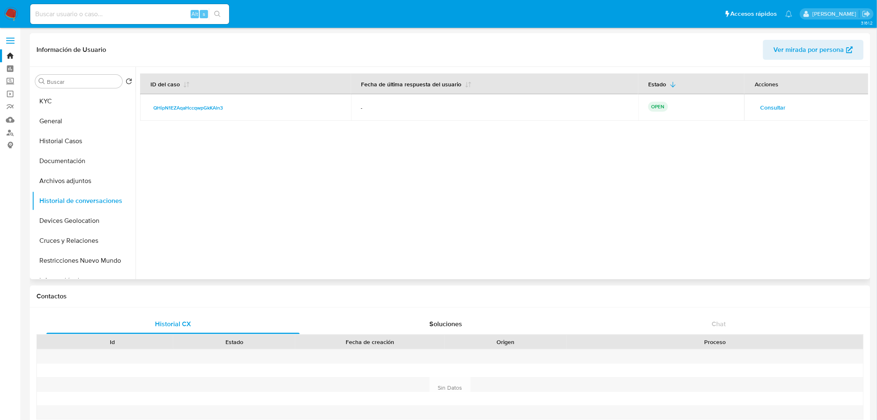
click at [762, 110] on span "Consultar" at bounding box center [772, 108] width 25 height 12
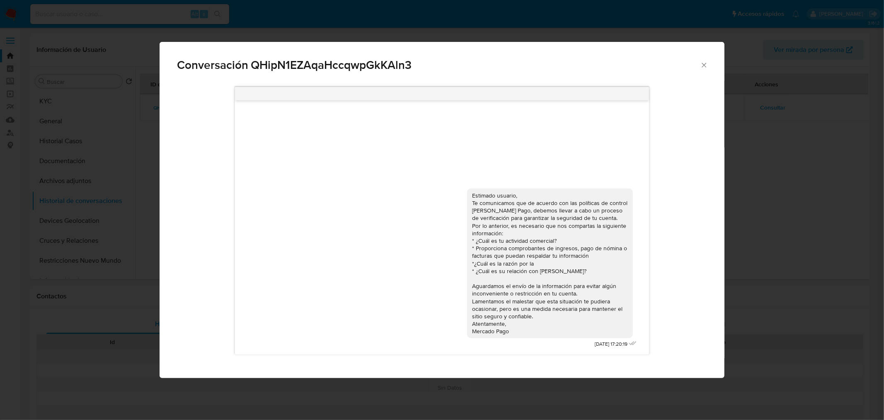
click at [705, 63] on icon "Cerrar" at bounding box center [704, 65] width 8 height 8
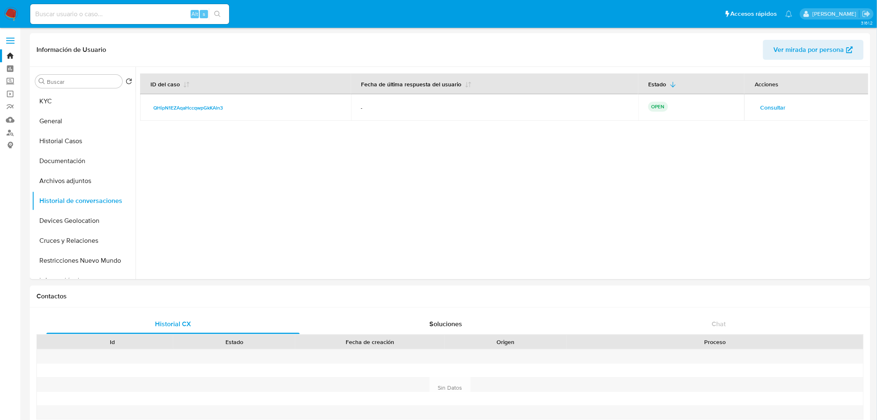
click at [13, 17] on img at bounding box center [11, 14] width 14 height 14
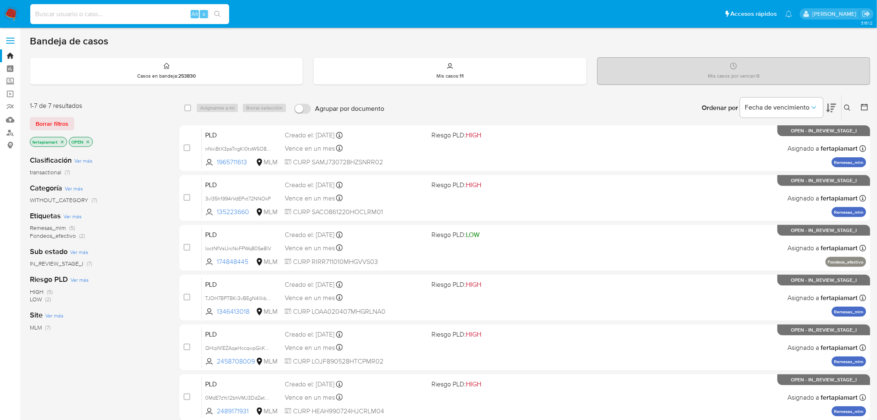
click at [107, 12] on input at bounding box center [129, 14] width 199 height 11
paste input "2489171931"
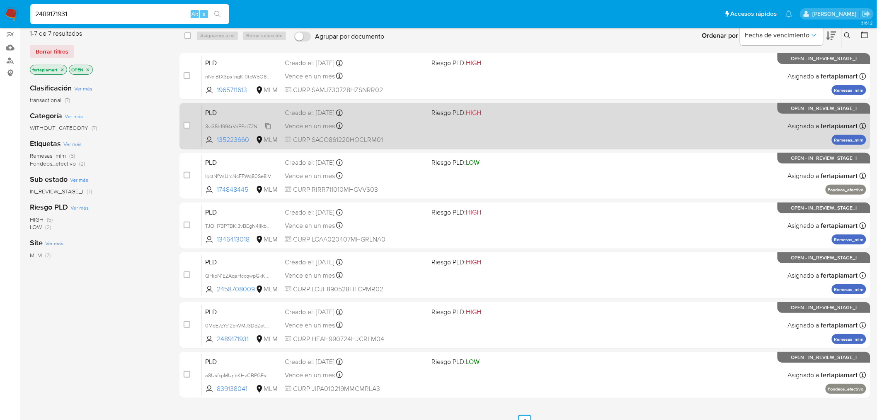
scroll to position [115, 0]
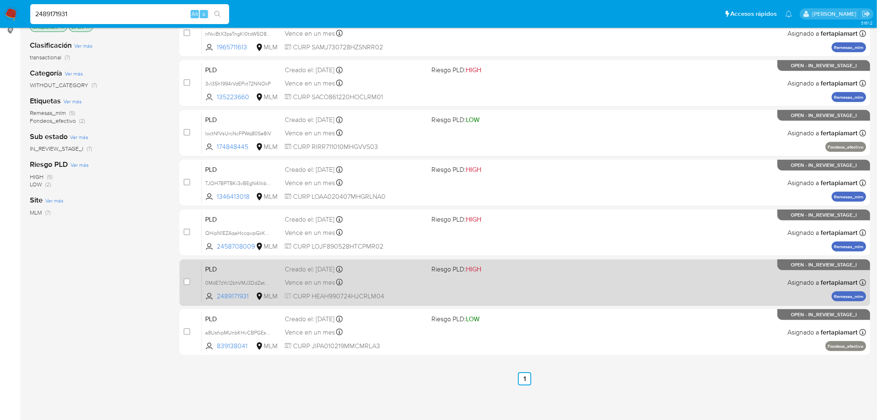
type input "2489171931"
click at [304, 271] on div "Creado el: 12/09/2025 Creado el: 12/09/2025 02:06:39" at bounding box center [355, 268] width 141 height 9
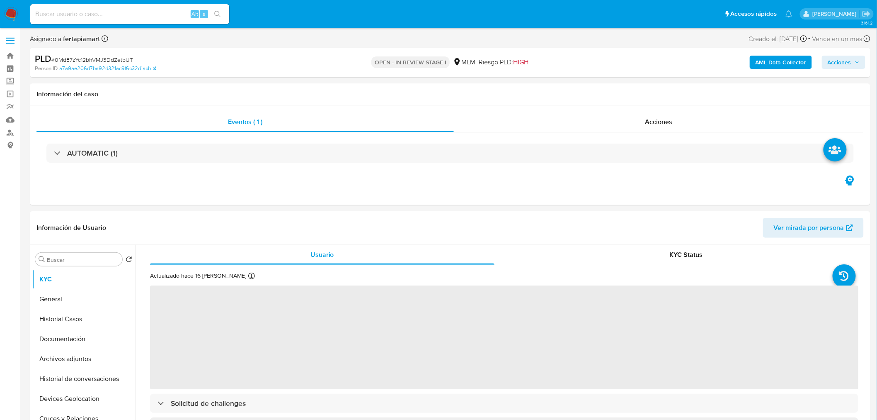
select select "10"
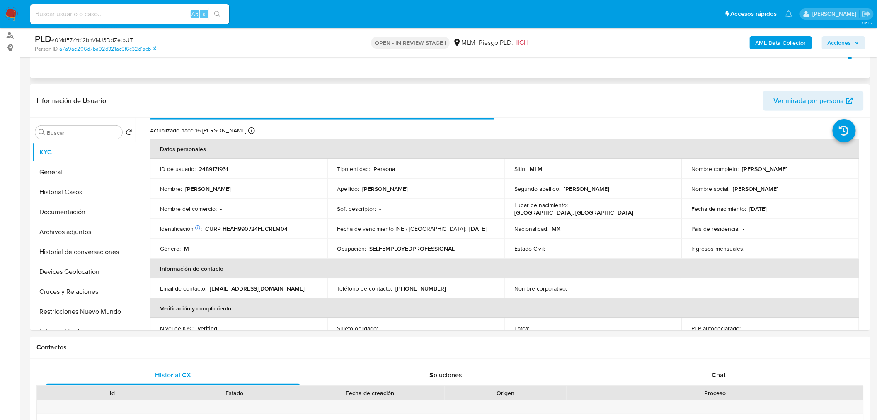
scroll to position [113, 0]
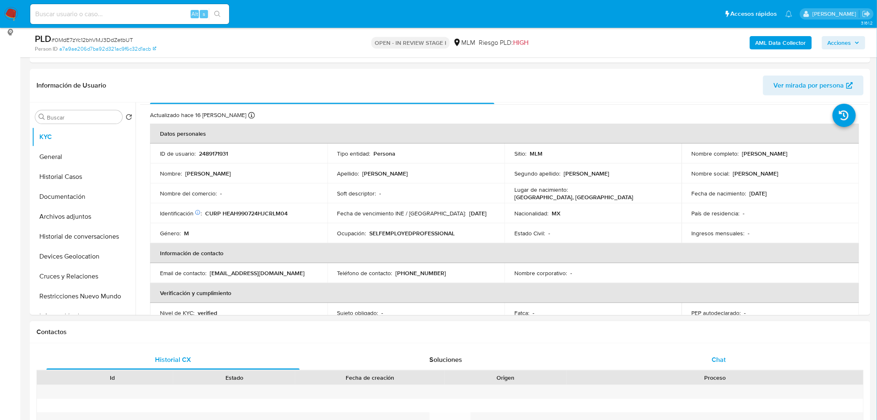
click at [696, 359] on div "Chat" at bounding box center [718, 359] width 253 height 20
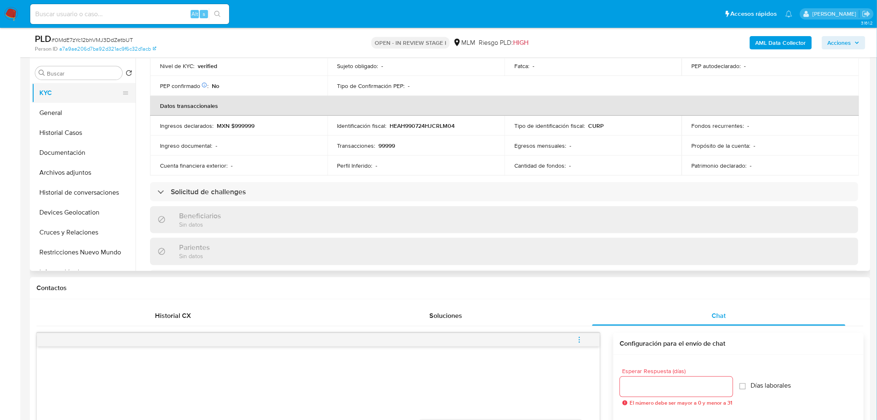
scroll to position [158, 0]
click at [71, 133] on button "Historial Casos" at bounding box center [80, 132] width 97 height 20
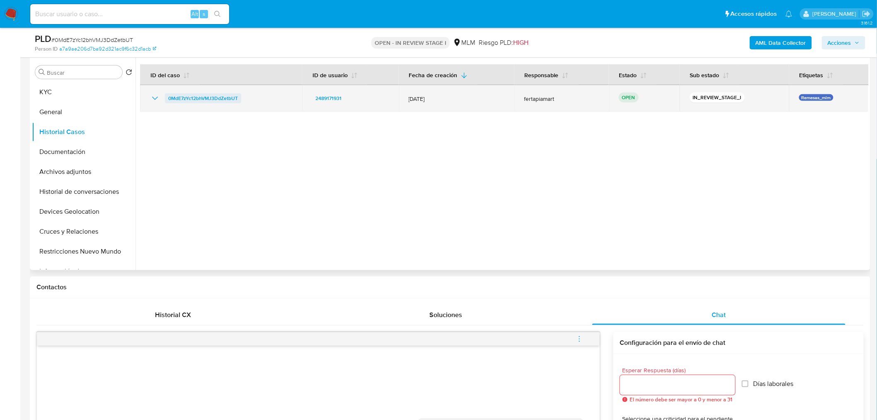
click at [210, 100] on span "0MdE7zYc12bhVMJ3DdZetbUT" at bounding box center [203, 98] width 70 height 10
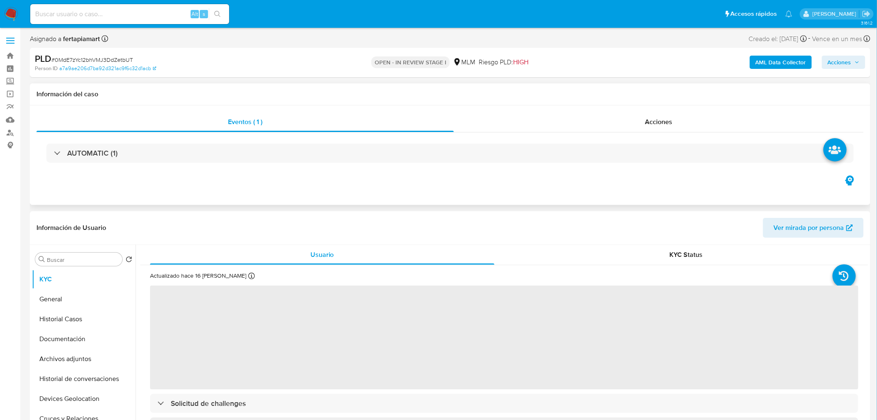
select select "10"
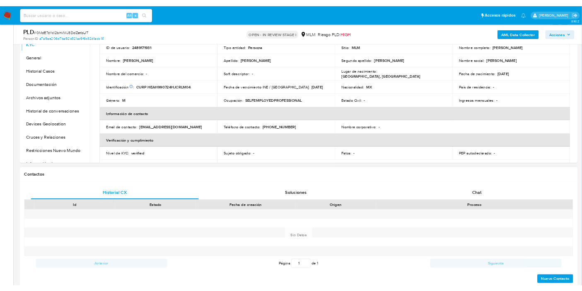
scroll to position [31, 0]
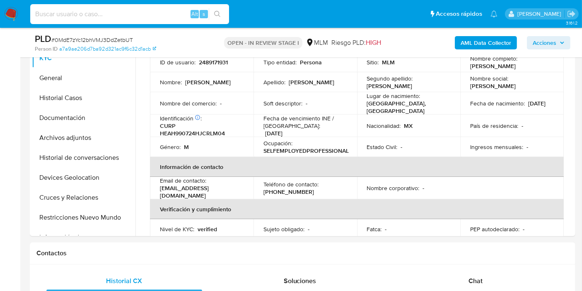
click at [46, 9] on input at bounding box center [129, 14] width 199 height 11
paste input "262536836"
type input "262536836"
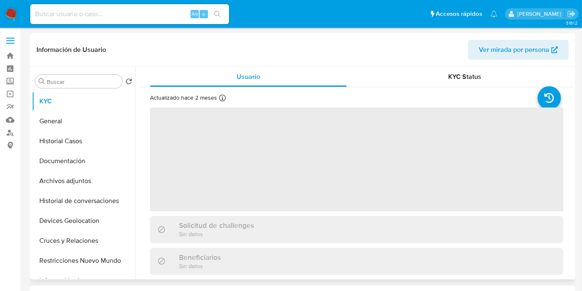
select select "10"
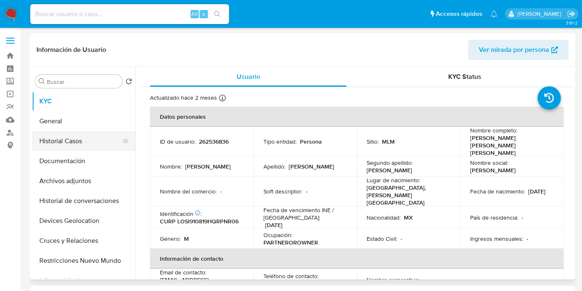
click at [72, 135] on button "Historial Casos" at bounding box center [80, 141] width 97 height 20
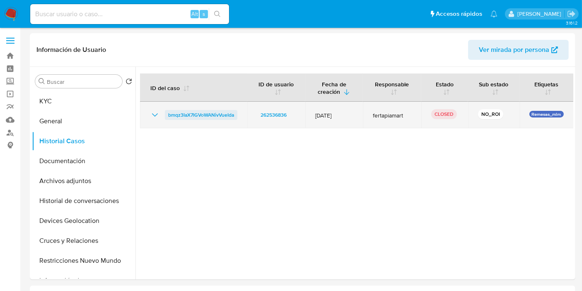
click at [212, 111] on span "bmqz3IaX7IGVoWANivVueIda" at bounding box center [201, 115] width 66 height 10
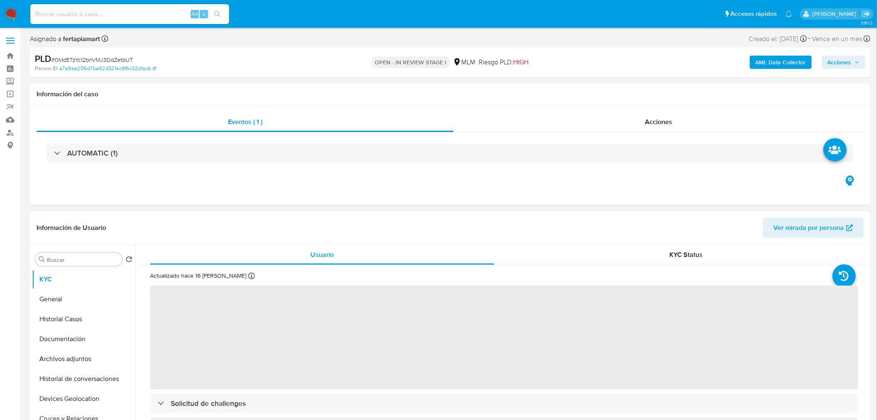
select select "10"
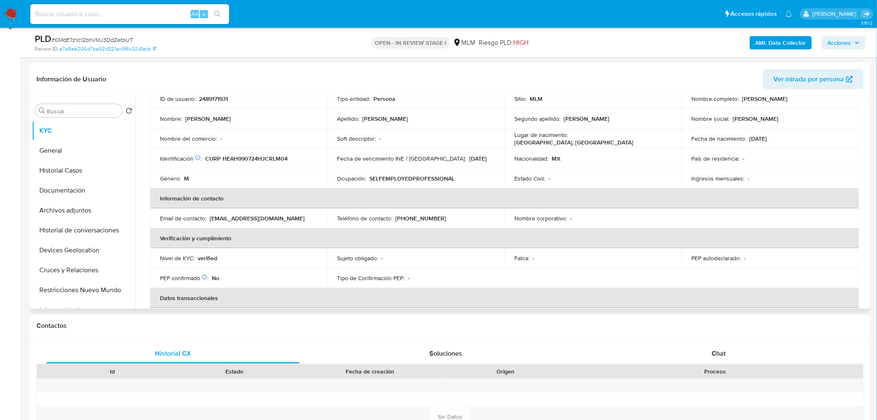
scroll to position [68, 0]
click at [84, 177] on button "Historial Casos" at bounding box center [80, 170] width 97 height 20
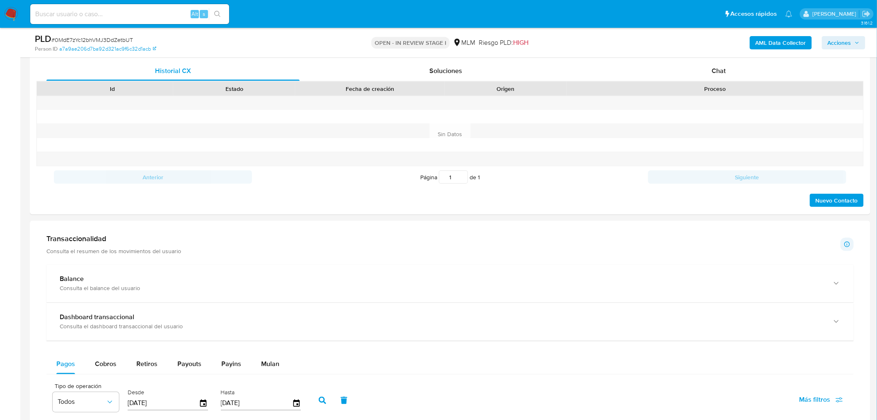
scroll to position [407, 0]
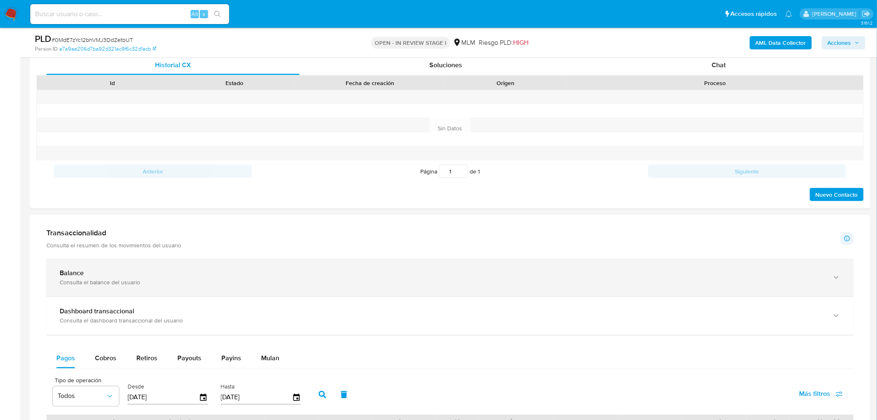
click at [355, 284] on div "Consulta el balance del usuario" at bounding box center [442, 282] width 764 height 7
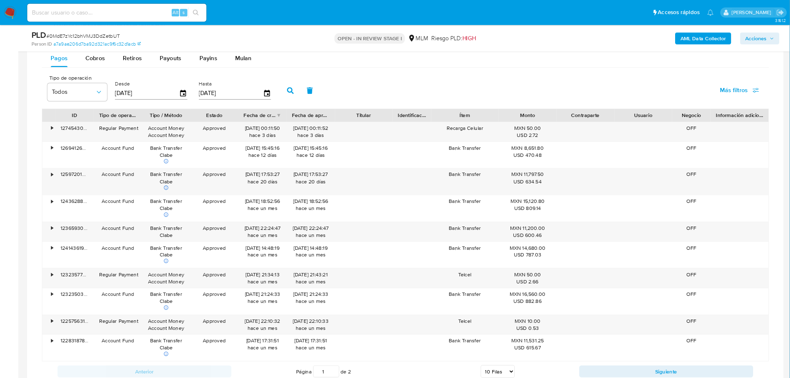
scroll to position [975, 0]
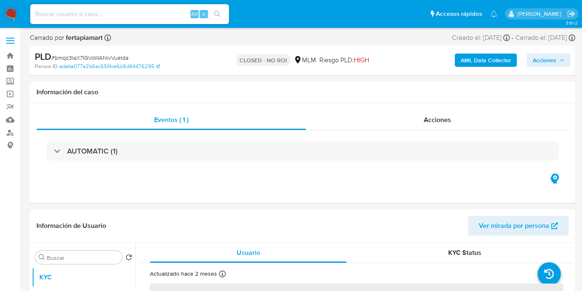
select select "10"
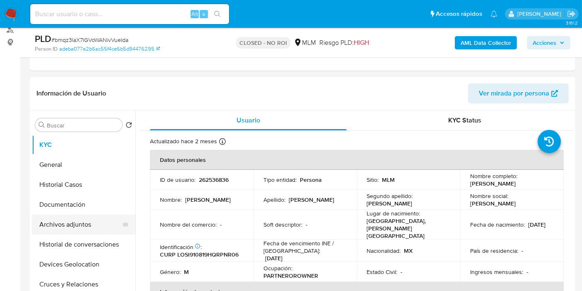
click at [82, 223] on button "Archivos adjuntos" at bounding box center [80, 224] width 97 height 20
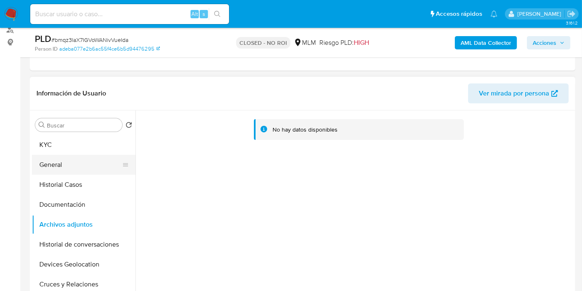
click at [78, 165] on button "General" at bounding box center [80, 165] width 97 height 20
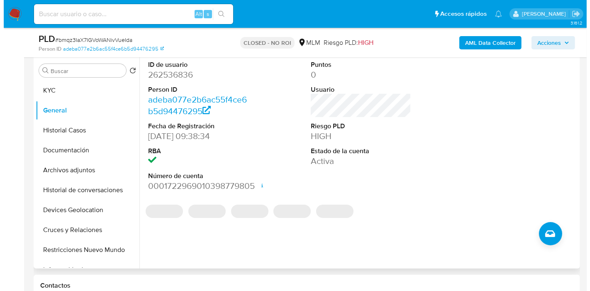
scroll to position [156, 0]
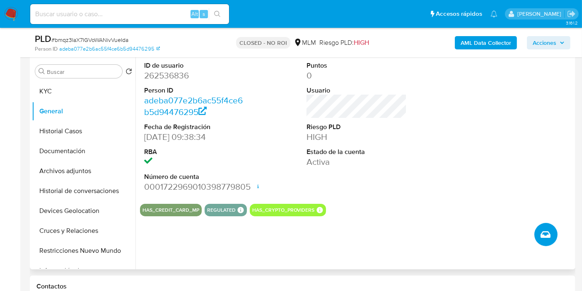
click at [548, 226] on button "Crear caso manual" at bounding box center [546, 234] width 23 height 23
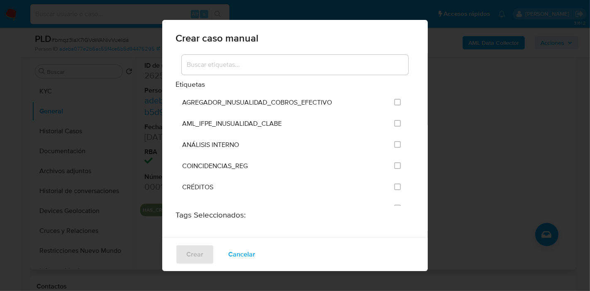
click at [589, 222] on div "Crear caso manual Etiquetas AGREGADOR_INUSUALIDAD_COBROS_EFECTIVO AML_IFPE_INUS…" at bounding box center [295, 145] width 590 height 291
click at [486, 169] on div "Crear caso manual Etiquetas AGREGADOR_INUSUALIDAD_COBROS_EFECTIVO AML_IFPE_INUS…" at bounding box center [295, 145] width 590 height 291
click at [237, 257] on span "Cancelar" at bounding box center [241, 254] width 27 height 18
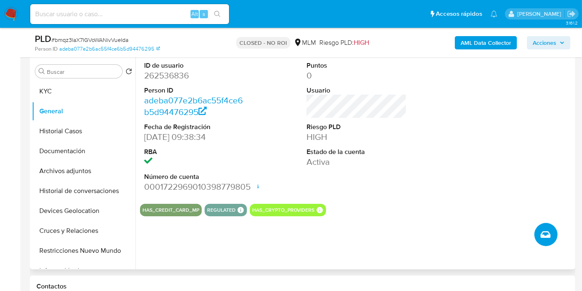
click at [546, 235] on icon "Crear caso manual" at bounding box center [546, 234] width 10 height 7
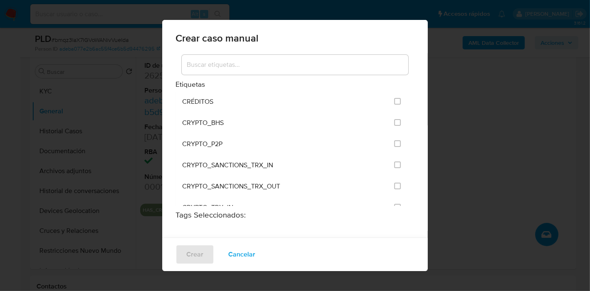
scroll to position [0, 0]
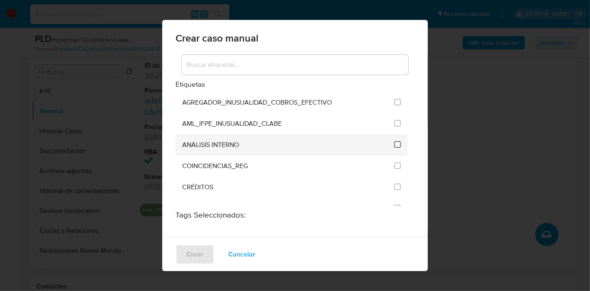
click at [394, 143] on input "1888" at bounding box center [397, 144] width 7 height 7
checkbox input "true"
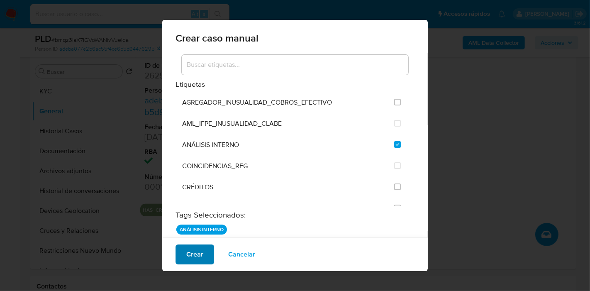
click at [195, 257] on span "Crear" at bounding box center [194, 254] width 17 height 18
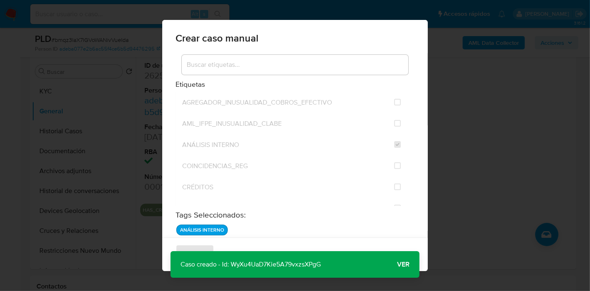
click at [406, 264] on span "Ver" at bounding box center [403, 264] width 12 height 0
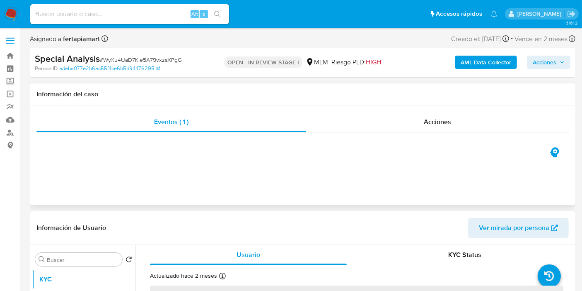
select select "10"
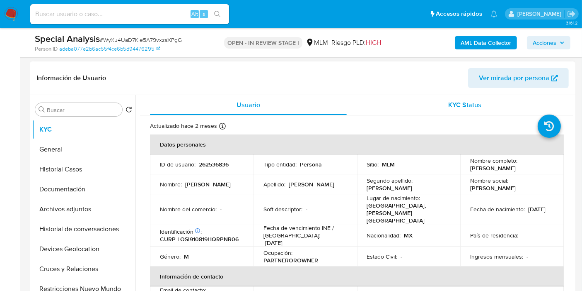
scroll to position [45, 0]
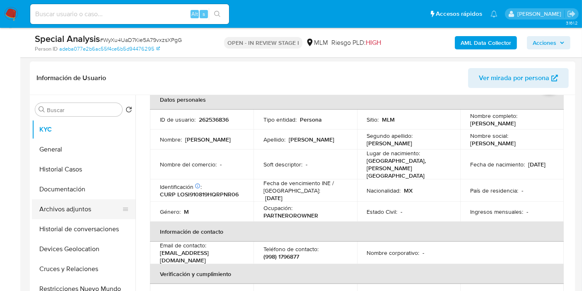
click at [97, 209] on button "Archivos adjuntos" at bounding box center [80, 209] width 97 height 20
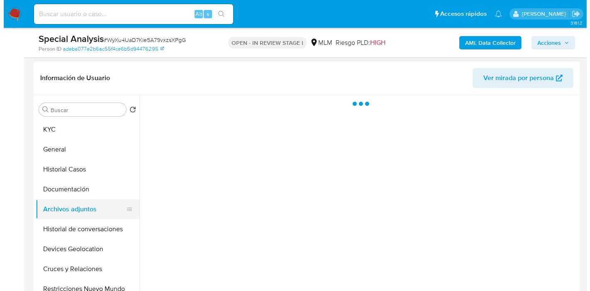
scroll to position [0, 0]
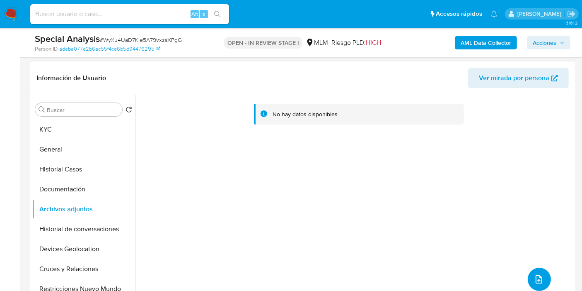
click at [544, 279] on button "upload-file" at bounding box center [539, 278] width 23 height 23
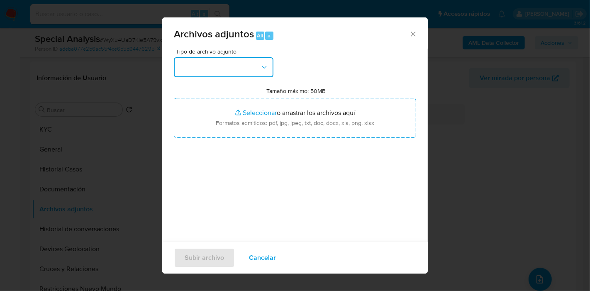
click at [255, 72] on button "button" at bounding box center [223, 67] width 99 height 20
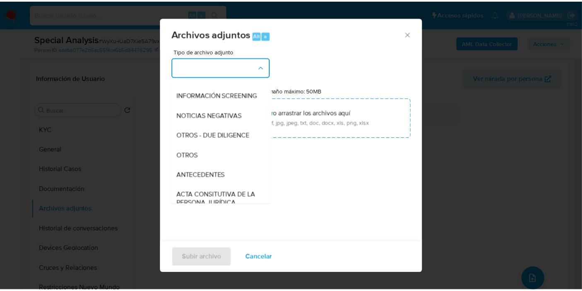
scroll to position [85, 0]
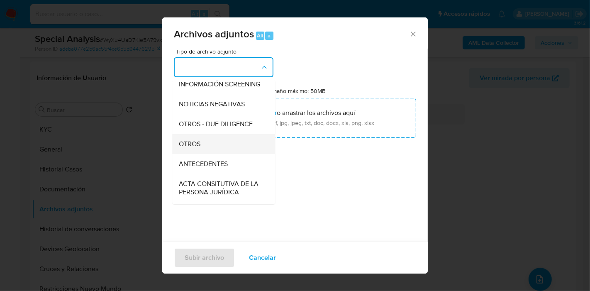
click at [226, 144] on div "OTROS" at bounding box center [221, 144] width 85 height 20
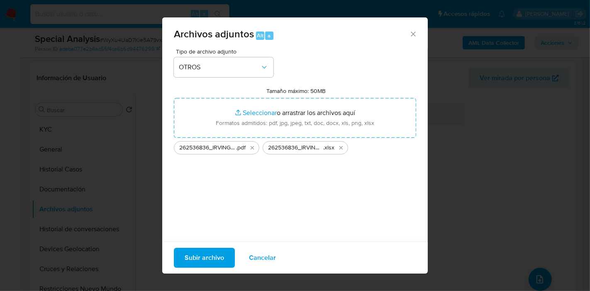
click at [209, 260] on span "Subir archivo" at bounding box center [203, 257] width 39 height 18
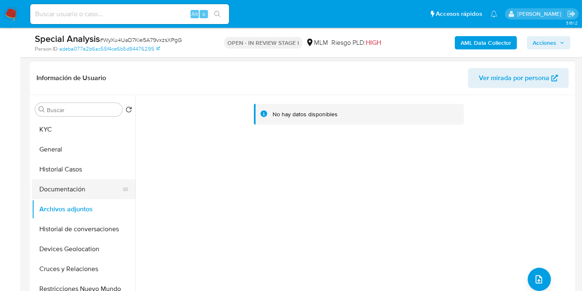
click at [102, 192] on button "Documentación" at bounding box center [80, 189] width 97 height 20
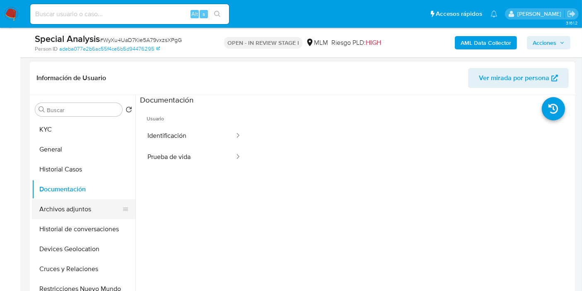
click at [88, 210] on button "Archivos adjuntos" at bounding box center [80, 209] width 97 height 20
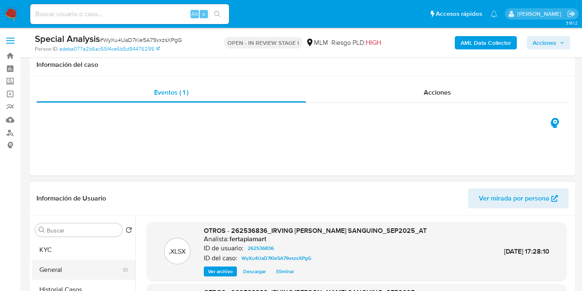
scroll to position [88, 0]
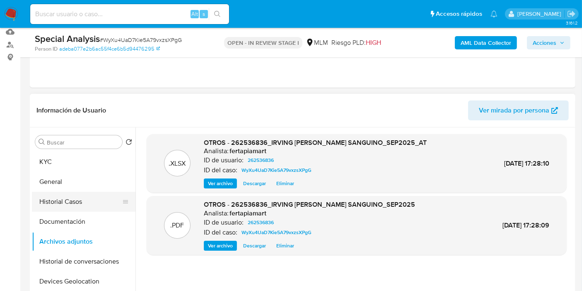
drag, startPoint x: 78, startPoint y: 204, endPoint x: 70, endPoint y: 204, distance: 8.3
click at [70, 204] on button "Historial Casos" at bounding box center [80, 202] width 97 height 20
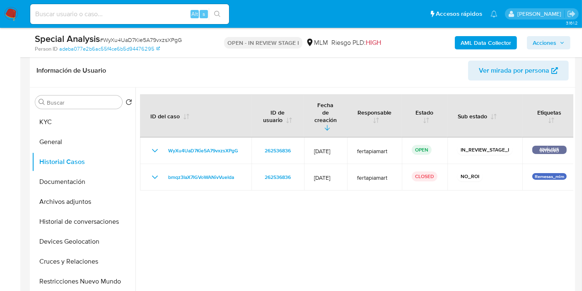
scroll to position [129, 0]
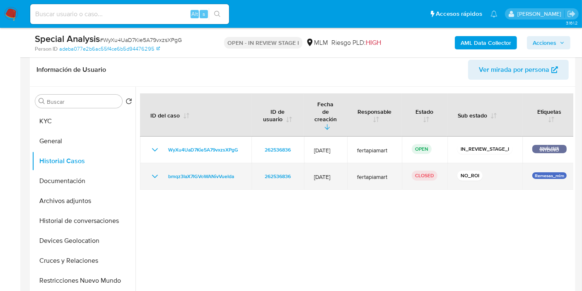
drag, startPoint x: 245, startPoint y: 165, endPoint x: 155, endPoint y: 161, distance: 90.0
click at [155, 163] on td "bmqz3IaX7IGVoWANivVueIda" at bounding box center [196, 176] width 112 height 27
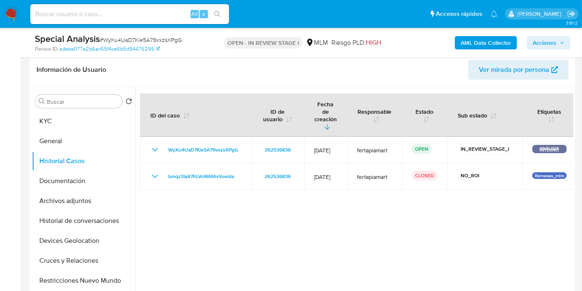
click at [536, 41] on span "Acciones" at bounding box center [545, 42] width 24 height 13
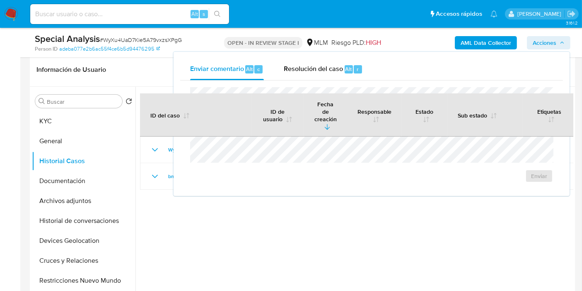
click at [355, 228] on div at bounding box center [355, 193] width 438 height 212
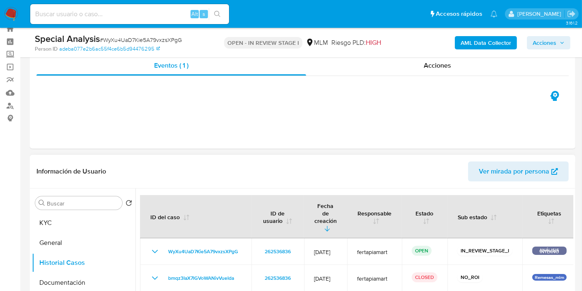
scroll to position [27, 0]
click at [533, 39] on span "Acciones" at bounding box center [545, 42] width 24 height 13
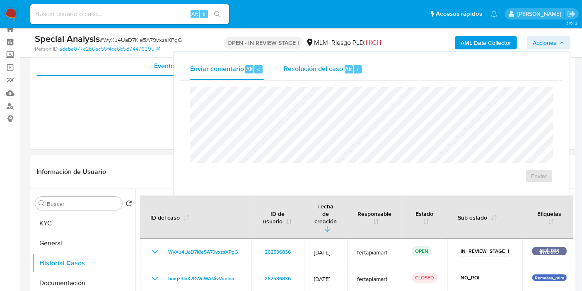
click at [313, 75] on div "Resolución del caso Alt r" at bounding box center [323, 69] width 79 height 22
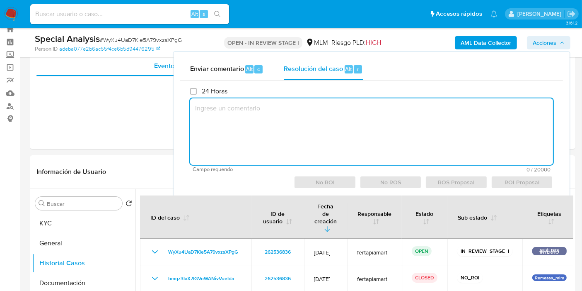
click at [334, 117] on textarea at bounding box center [371, 131] width 363 height 66
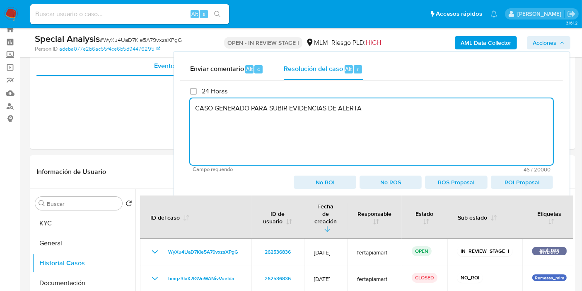
paste textarea "bmqz3IaX7IGVoWANivVueIda"
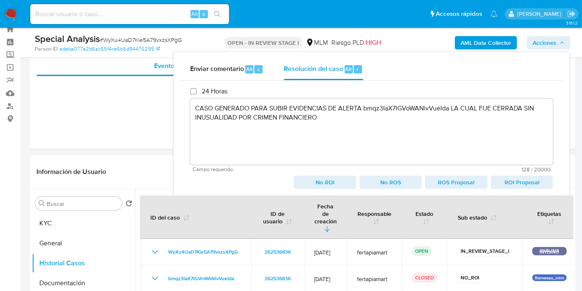
click at [324, 180] on span "No ROI" at bounding box center [325, 182] width 51 height 12
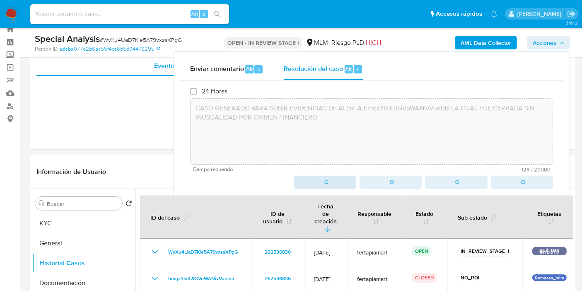
type textarea "CASO GENERADO PARA SUBIR EVIDENCIAS DE ALERTA bmqz3IaX7IGVoWANivVueIda LA CUAL …"
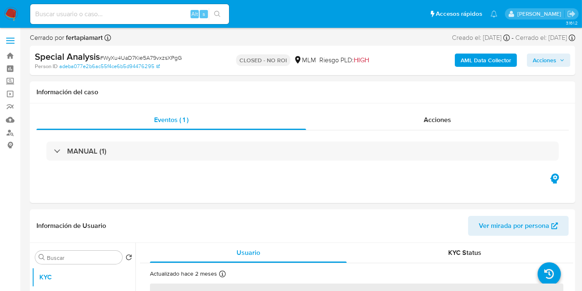
select select "10"
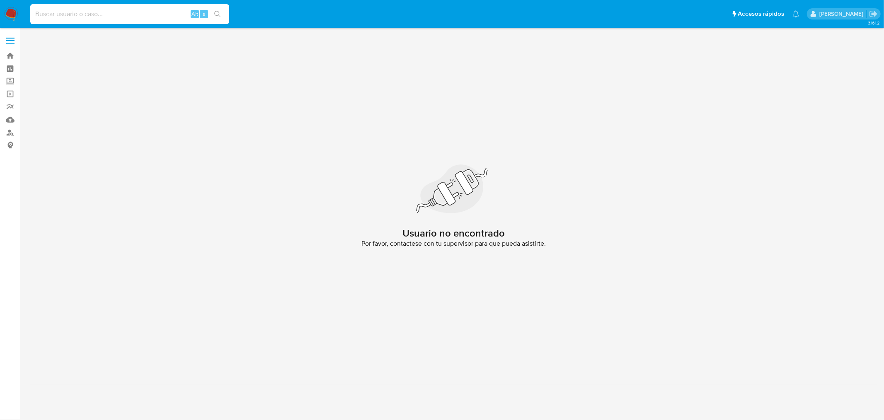
click at [147, 19] on input at bounding box center [129, 14] width 199 height 11
paste input "253839409"
type input "253839409"
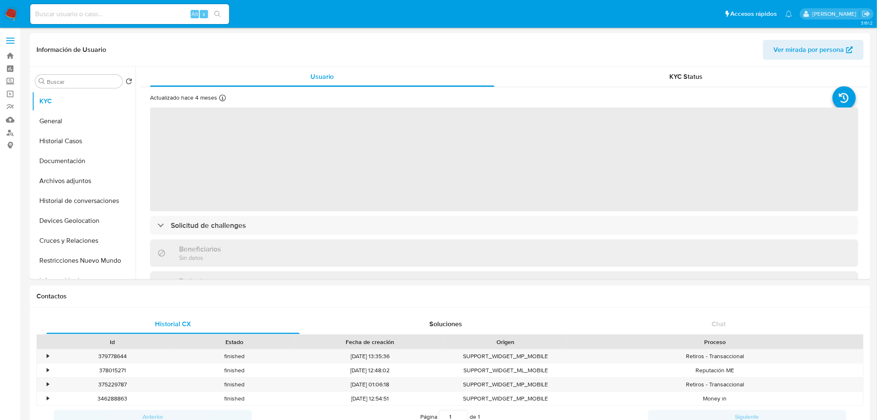
select select "10"
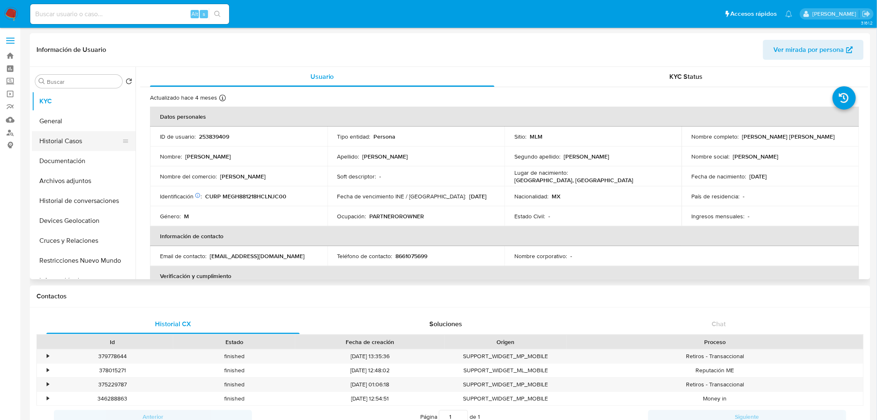
click at [111, 146] on button "Historial Casos" at bounding box center [80, 141] width 97 height 20
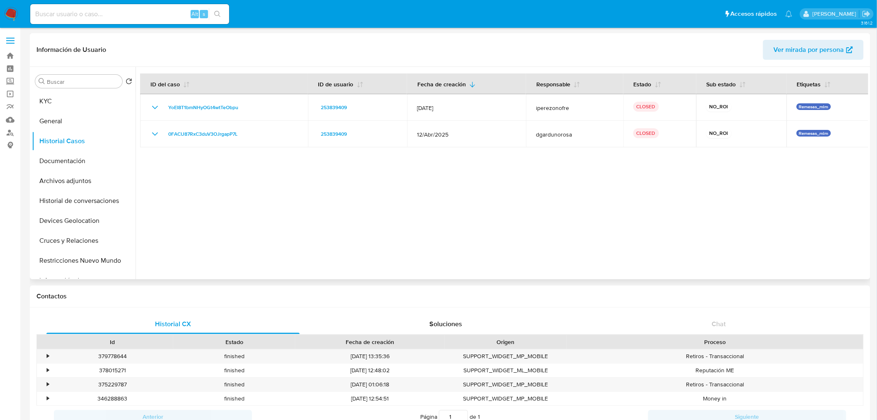
click at [549, 245] on div at bounding box center [502, 173] width 733 height 212
click at [13, 15] on img at bounding box center [11, 14] width 14 height 14
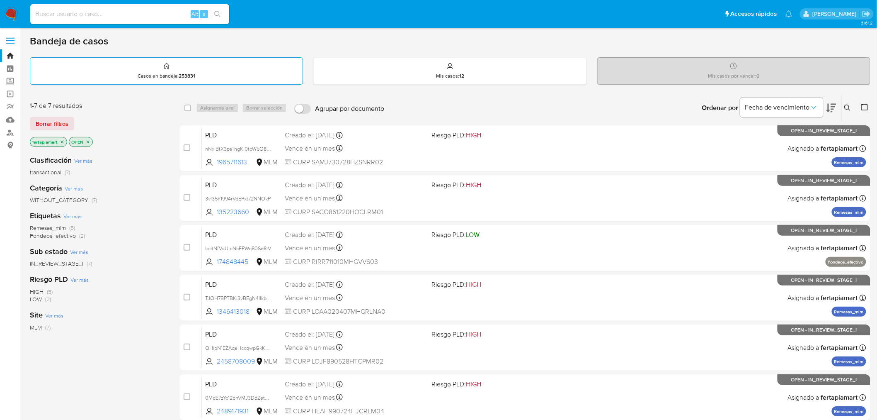
click at [137, 65] on div "Casos en bandeja : 253831" at bounding box center [166, 71] width 272 height 27
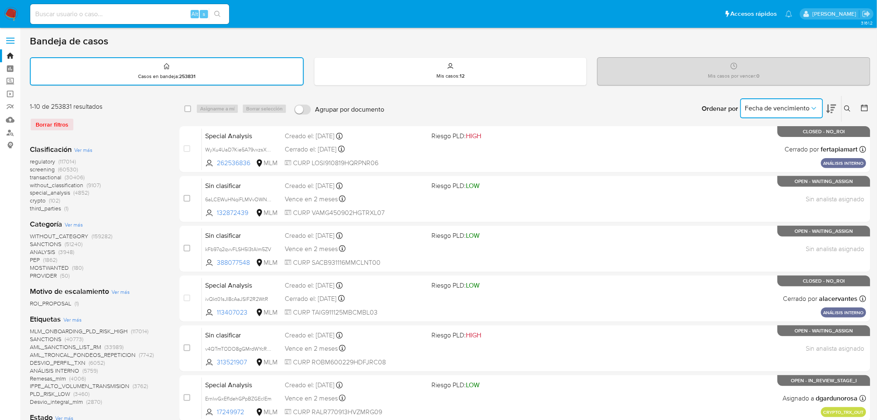
click at [780, 107] on span "Fecha de vencimiento" at bounding box center [777, 108] width 65 height 8
click at [848, 107] on icon at bounding box center [847, 108] width 7 height 7
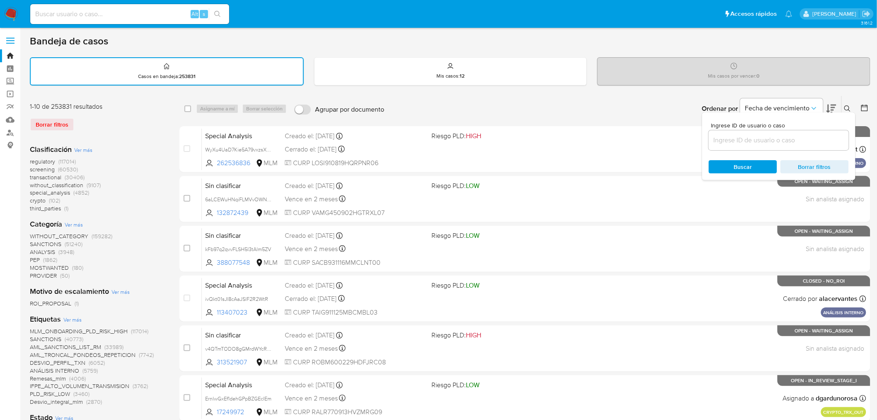
click at [789, 135] on input at bounding box center [779, 140] width 140 height 11
paste input "253839409"
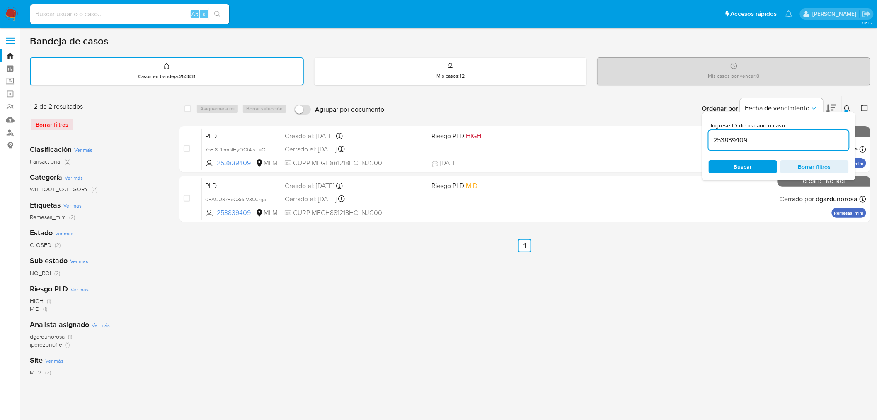
click at [660, 228] on div "select-all-cases-checkbox Asignarme a mí Borrar selección Agrupar por documento…" at bounding box center [525, 277] width 691 height 364
click at [847, 106] on icon at bounding box center [847, 108] width 7 height 7
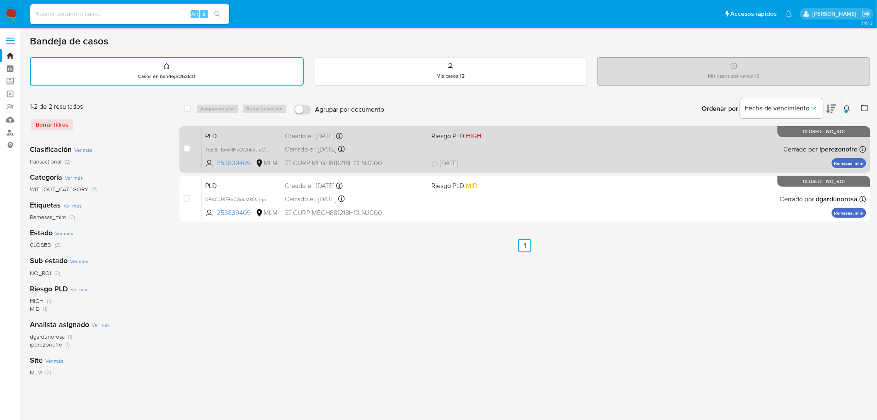
click at [594, 156] on div "PLD YoEI8T1bmNHyOGt4wtTeObpu 253839409 MLM Riesgo PLD: HIGH Creado el: 12/09/20…" at bounding box center [534, 149] width 665 height 42
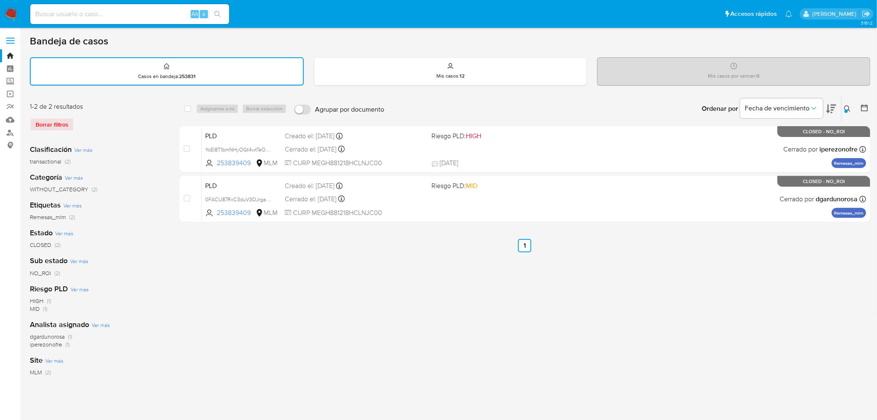
click at [849, 104] on button at bounding box center [849, 109] width 14 height 10
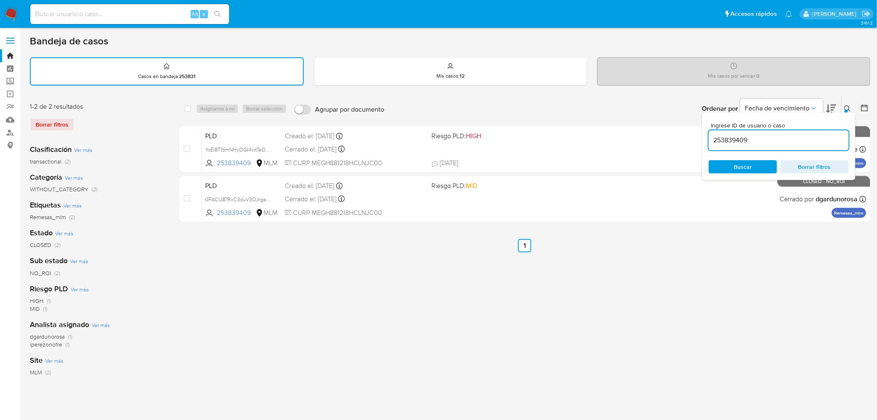
click at [798, 142] on input "253839409" at bounding box center [779, 140] width 140 height 11
type input "467975888"
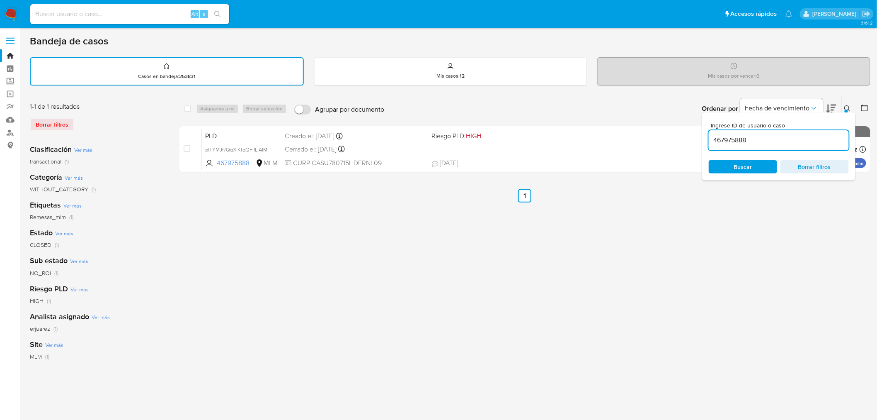
click at [636, 212] on div "select-all-cases-checkbox Asignarme a mí Borrar selección Agrupar por documento…" at bounding box center [525, 277] width 691 height 364
click at [850, 108] on icon at bounding box center [847, 108] width 7 height 7
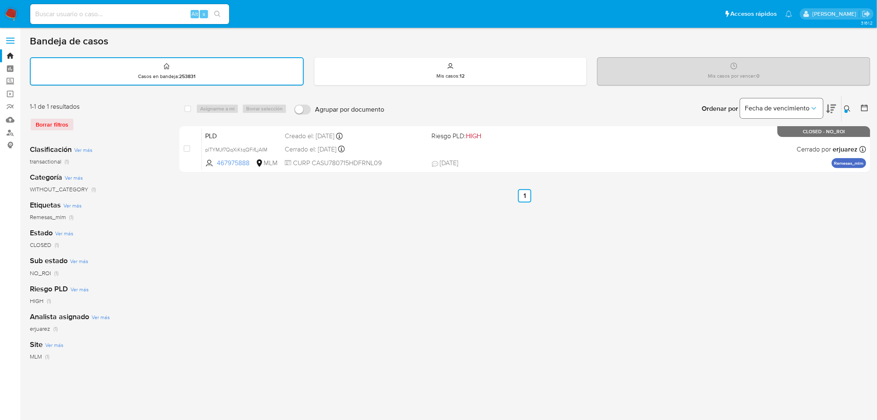
click at [801, 104] on span "Fecha de vencimiento" at bounding box center [777, 108] width 65 height 8
click at [705, 103] on b "Ordenar por" at bounding box center [720, 109] width 36 height 12
click at [846, 102] on div "Ingrese ID de usuario o caso 467975888 Buscar Borrar filtros" at bounding box center [849, 109] width 14 height 26
click at [847, 109] on div at bounding box center [846, 110] width 3 height 3
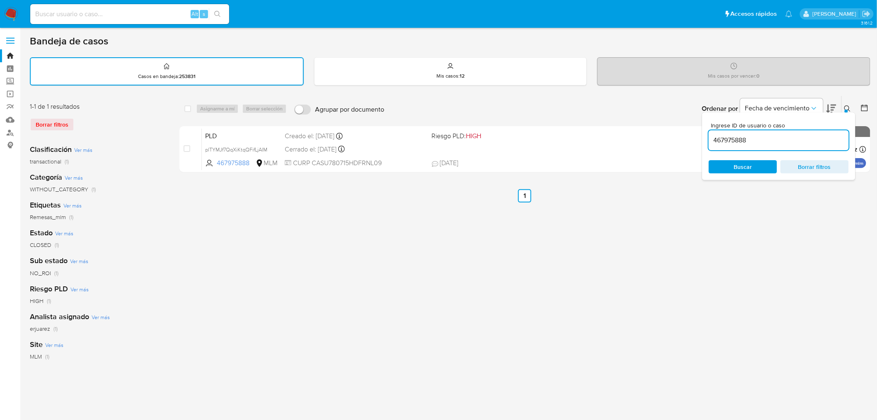
click at [732, 135] on input "467975888" at bounding box center [779, 140] width 140 height 11
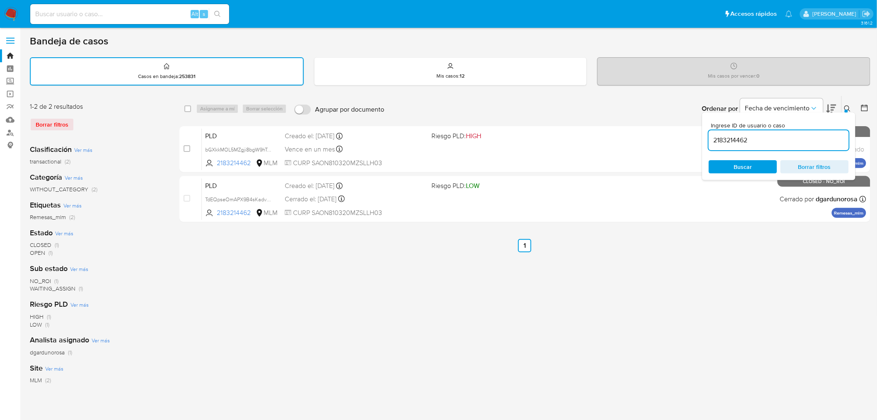
click at [661, 274] on div "select-all-cases-checkbox Asignarme a mí Borrar selección Agrupar por documento…" at bounding box center [525, 277] width 691 height 364
click at [844, 109] on icon at bounding box center [847, 108] width 7 height 7
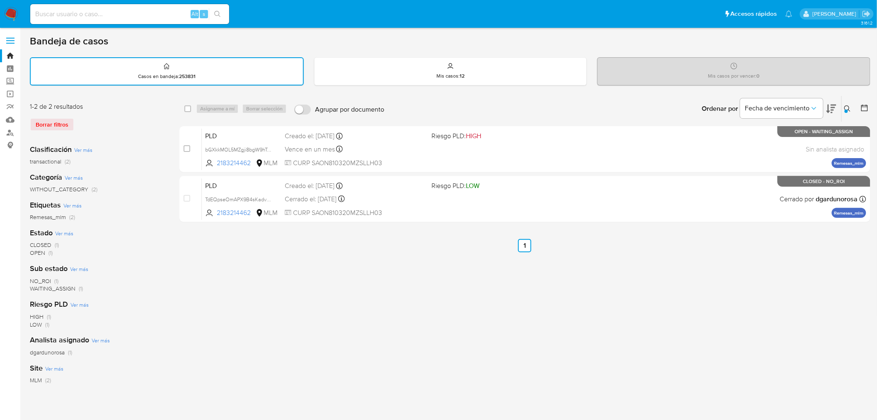
click at [848, 105] on icon at bounding box center [847, 108] width 6 height 6
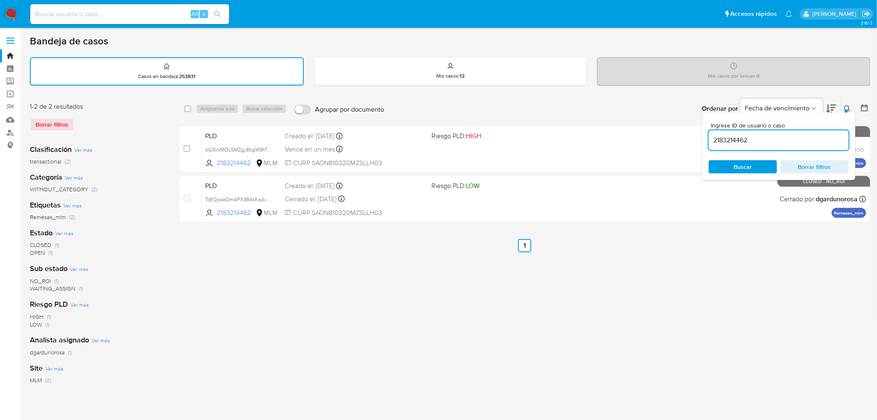
click at [769, 135] on input "2183214462" at bounding box center [779, 140] width 140 height 11
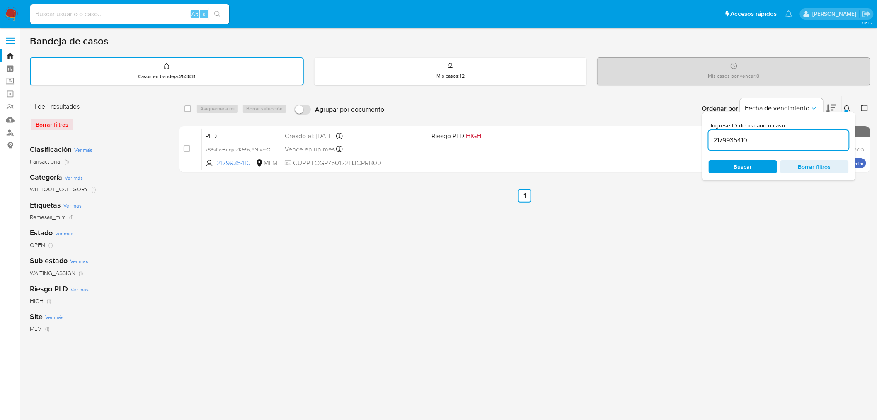
click at [847, 107] on icon at bounding box center [847, 108] width 7 height 7
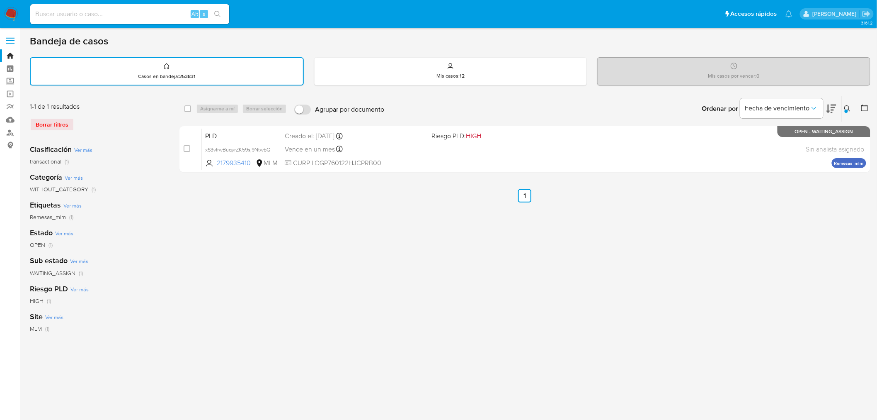
click at [847, 107] on icon at bounding box center [847, 108] width 7 height 7
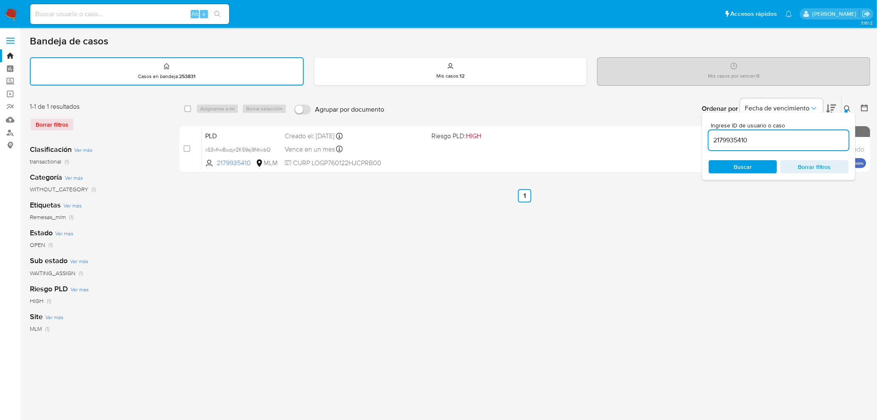
click at [777, 136] on input "2179935410" at bounding box center [779, 140] width 140 height 11
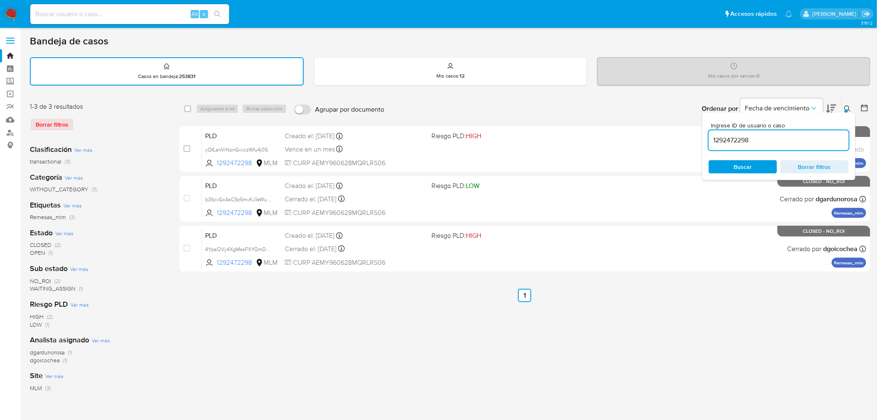
click at [733, 172] on button "Buscar" at bounding box center [743, 166] width 68 height 13
click at [845, 107] on icon at bounding box center [847, 108] width 6 height 6
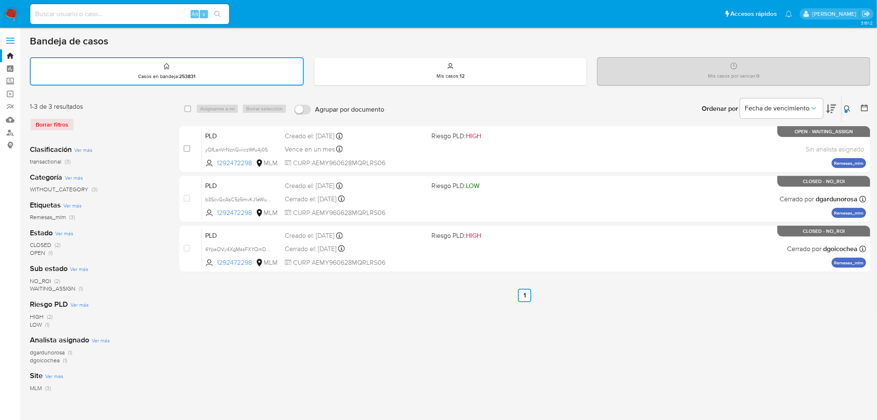
click at [847, 105] on icon at bounding box center [847, 108] width 6 height 6
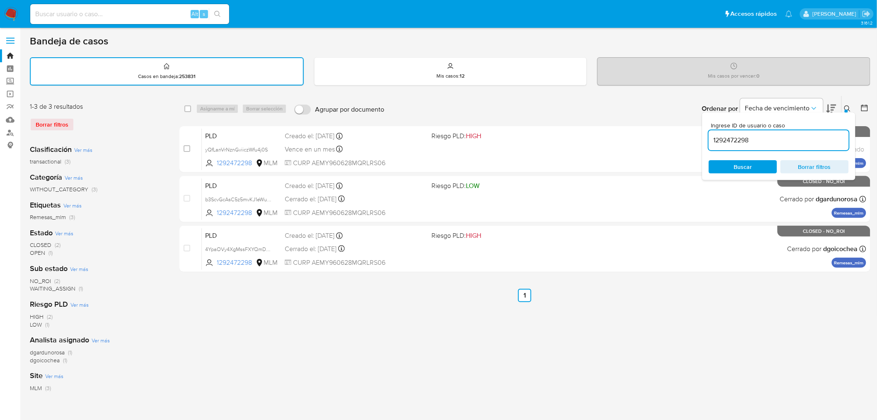
click at [743, 138] on input "1292472298" at bounding box center [779, 140] width 140 height 11
type input "1409484537"
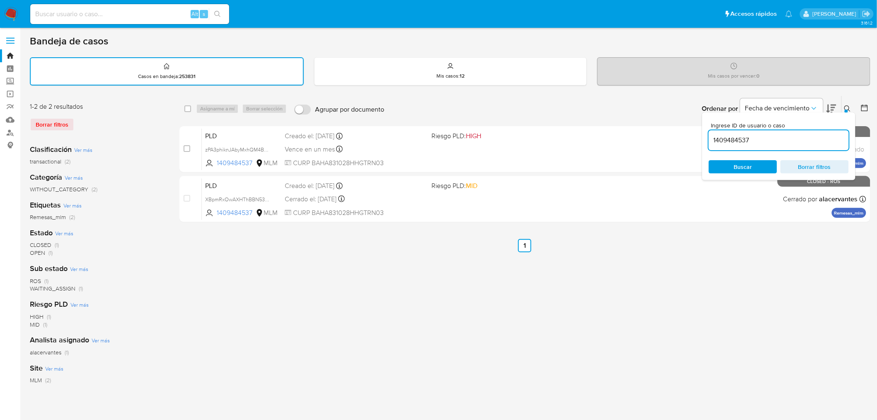
click at [846, 106] on icon at bounding box center [847, 108] width 7 height 7
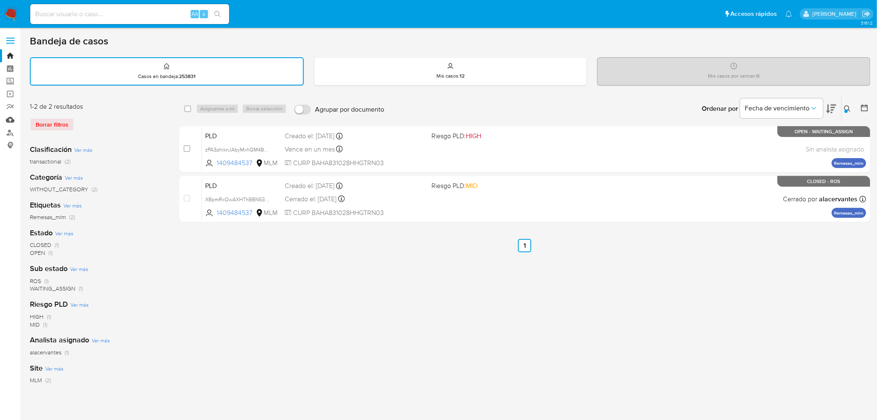
click at [8, 119] on link "Mulan" at bounding box center [49, 119] width 99 height 13
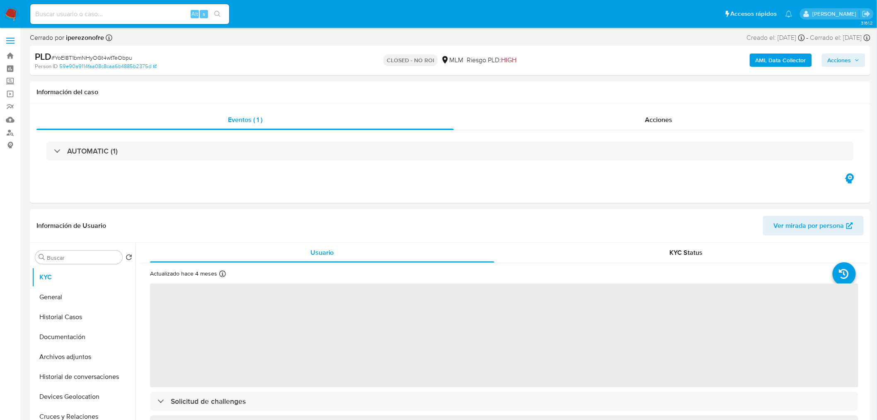
select select "10"
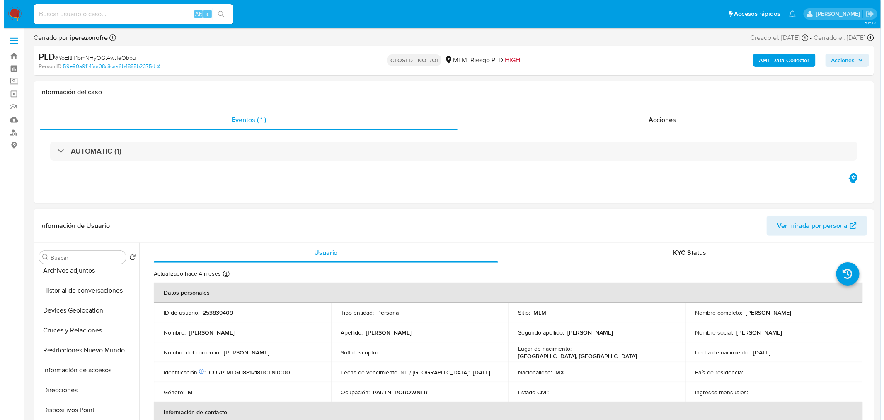
scroll to position [87, 0]
click at [88, 293] on button "Historial de conversaciones" at bounding box center [80, 289] width 97 height 20
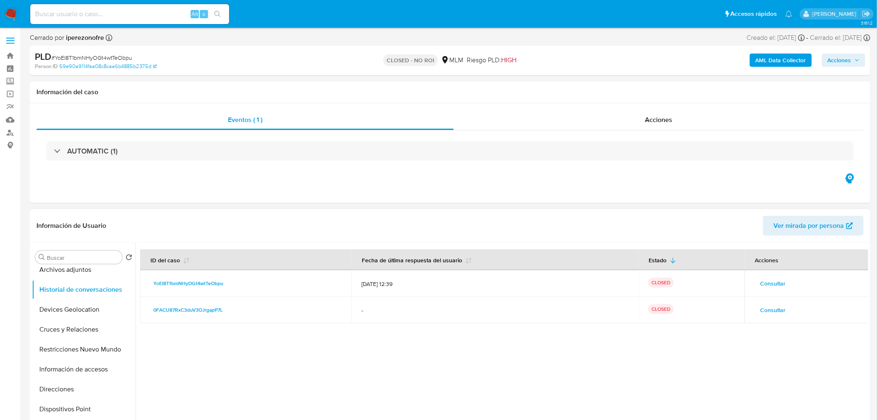
click at [614, 238] on div "Información de Usuario Ver mirada por persona" at bounding box center [450, 226] width 841 height 34
click at [772, 283] on span "Consultar" at bounding box center [773, 283] width 25 height 12
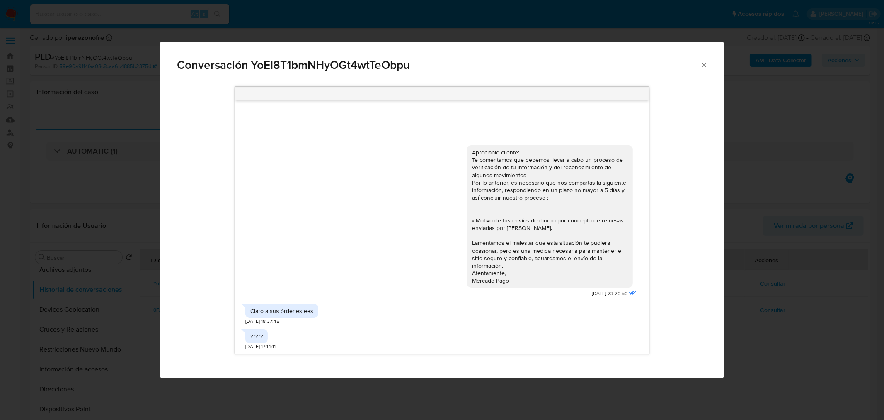
click at [699, 66] on span "Conversación YoEI8T1bmNHyOGt4wtTeObpu" at bounding box center [438, 65] width 523 height 12
click at [701, 64] on icon "Cerrar" at bounding box center [704, 65] width 8 height 8
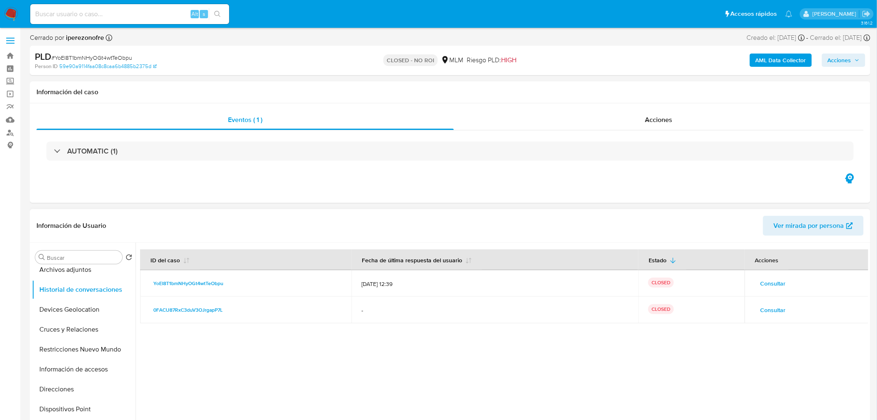
click at [774, 310] on span "Consultar" at bounding box center [773, 310] width 25 height 12
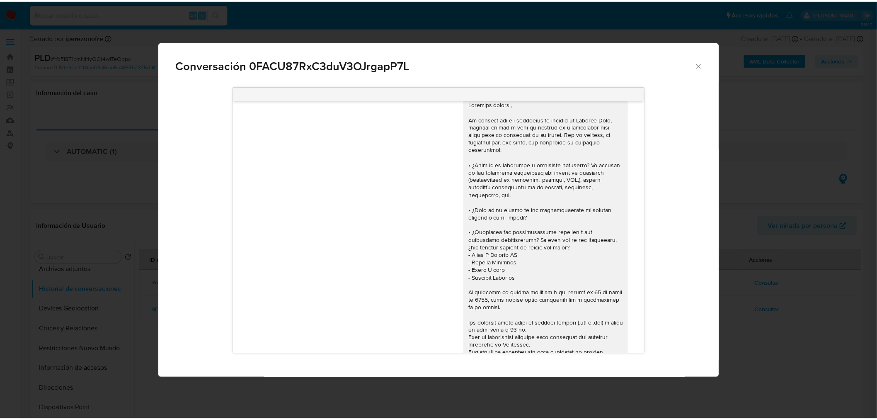
scroll to position [0, 0]
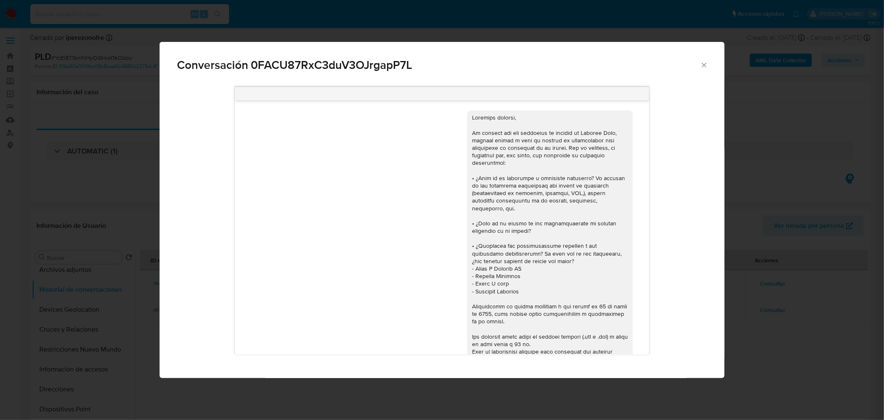
click at [704, 64] on icon "Cerrar" at bounding box center [704, 65] width 5 height 5
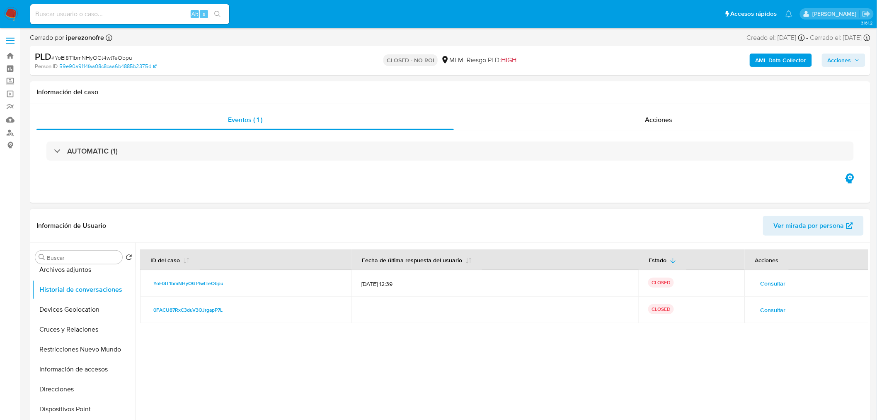
click at [769, 284] on span "Consultar" at bounding box center [773, 283] width 25 height 12
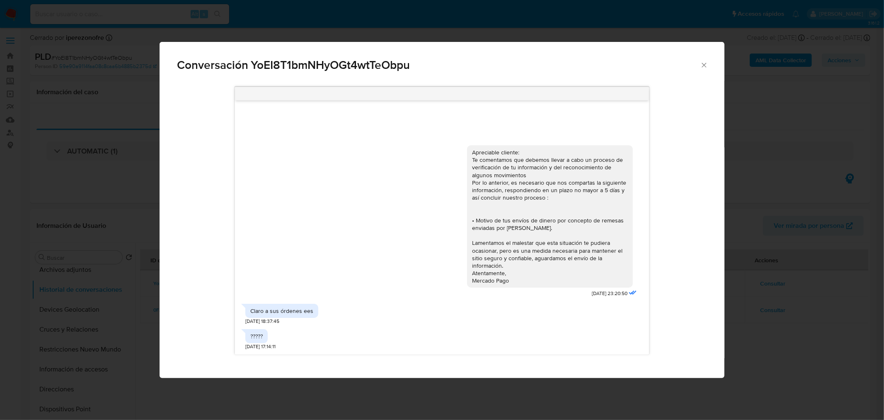
click at [703, 62] on icon "Cerrar" at bounding box center [704, 65] width 8 height 8
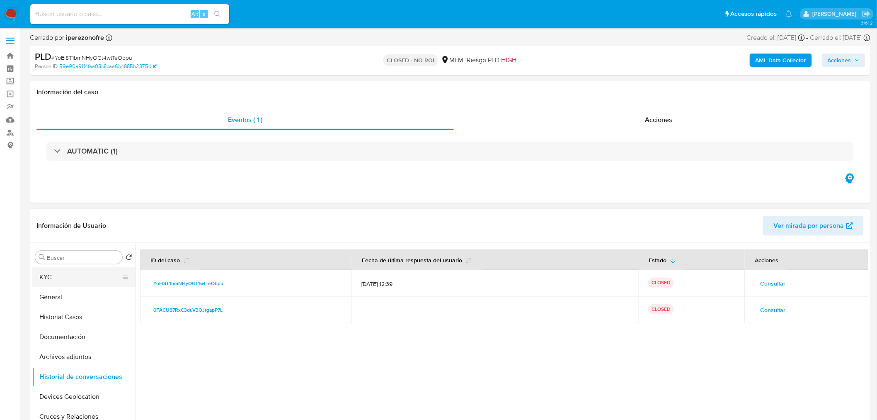
click at [93, 277] on button "KYC" at bounding box center [80, 277] width 97 height 20
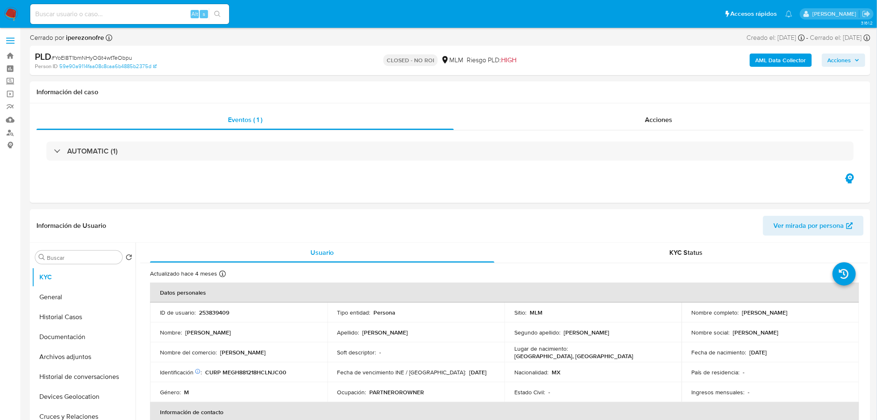
click at [14, 14] on img at bounding box center [11, 14] width 14 height 14
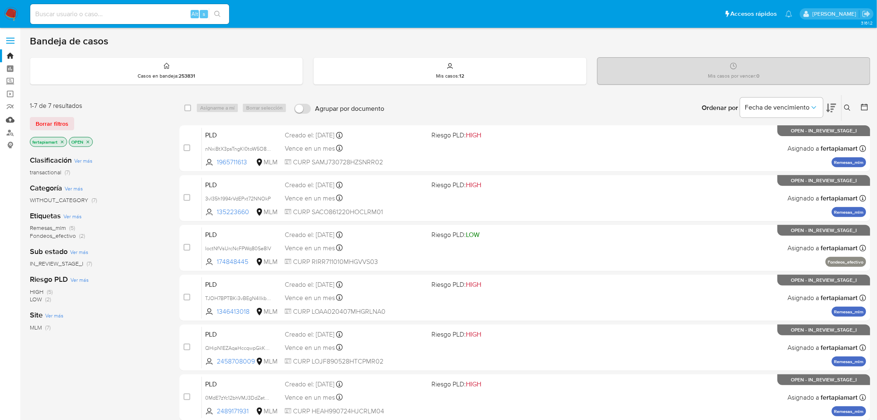
click at [10, 121] on link "Mulan" at bounding box center [49, 119] width 99 height 13
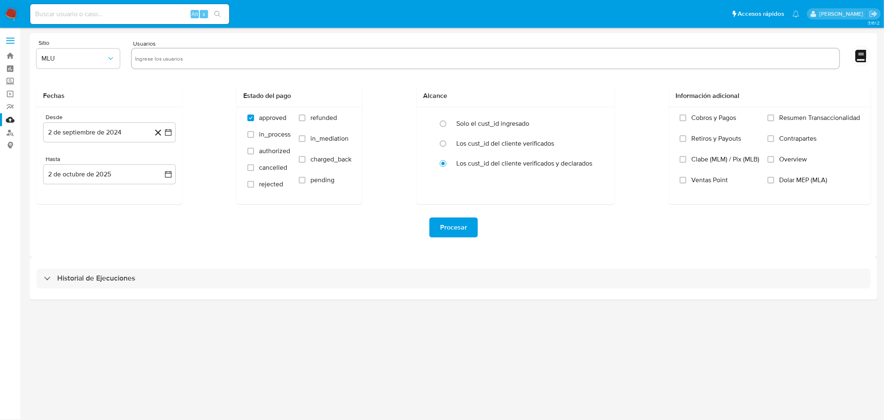
click at [208, 57] on input "text" at bounding box center [485, 58] width 701 height 13
paste input "467975888"
type input "467975888"
click at [164, 56] on input "text" at bounding box center [485, 58] width 701 height 13
paste input "2183214462"
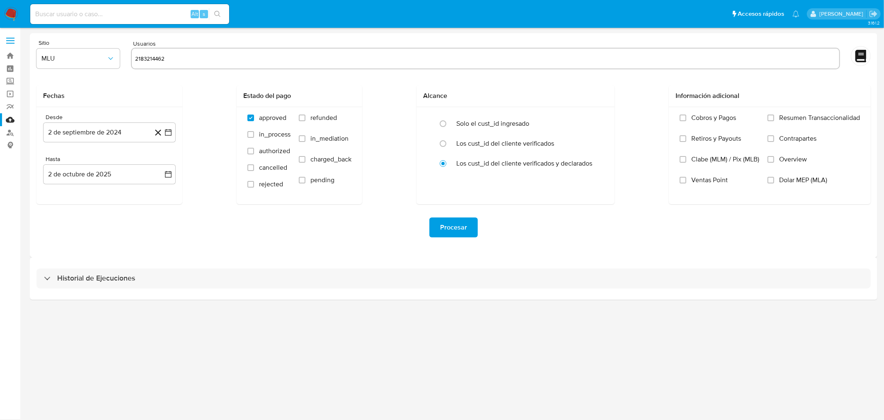
type input "2183214462"
paste input "2179935410"
type input "2179935410"
type input "1292472298"
type input "1409484537"
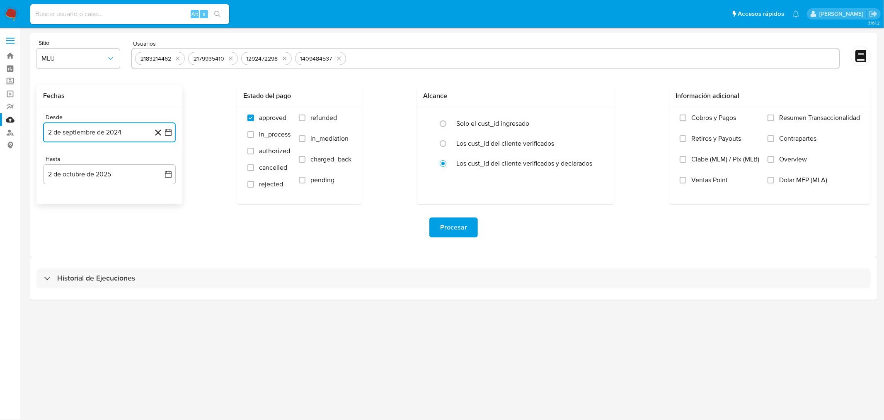
click at [175, 131] on button "2 de septiembre de 2024" at bounding box center [109, 132] width 133 height 20
click at [129, 159] on span "septiembre 2024" at bounding box center [105, 162] width 51 height 8
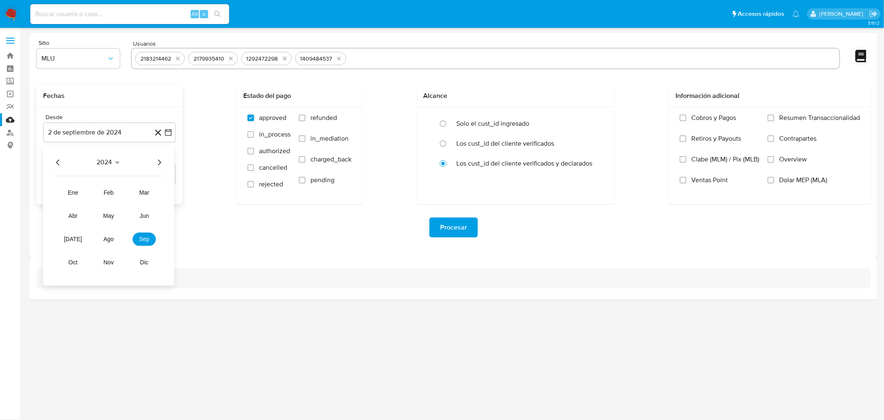
click at [129, 159] on div "2024" at bounding box center [108, 162] width 111 height 10
click at [103, 162] on span "2024" at bounding box center [104, 162] width 15 height 8
click at [131, 160] on button "septiembre 2024" at bounding box center [109, 162] width 59 height 8
click at [116, 164] on icon "Seleccionar mes y año" at bounding box center [117, 162] width 7 height 7
click at [133, 160] on icon "Seleccionar mes y año" at bounding box center [135, 162] width 7 height 7
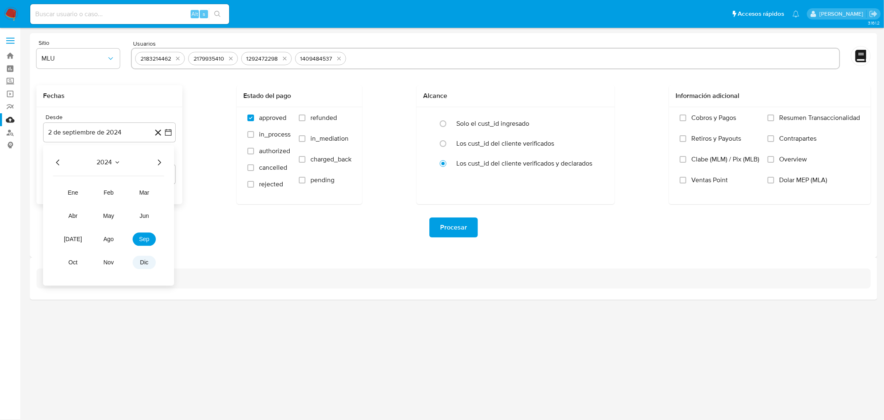
click at [146, 265] on span "dic" at bounding box center [144, 262] width 8 height 7
click at [162, 165] on icon "Mes siguiente" at bounding box center [161, 162] width 10 height 10
click at [160, 164] on icon "Mes siguiente" at bounding box center [161, 162] width 10 height 10
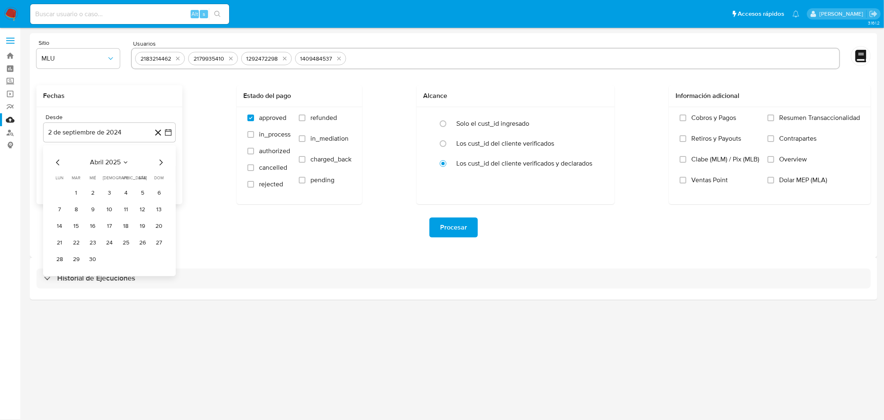
click at [160, 164] on icon "Mes siguiente" at bounding box center [161, 162] width 10 height 10
click at [111, 188] on button "1" at bounding box center [109, 192] width 13 height 13
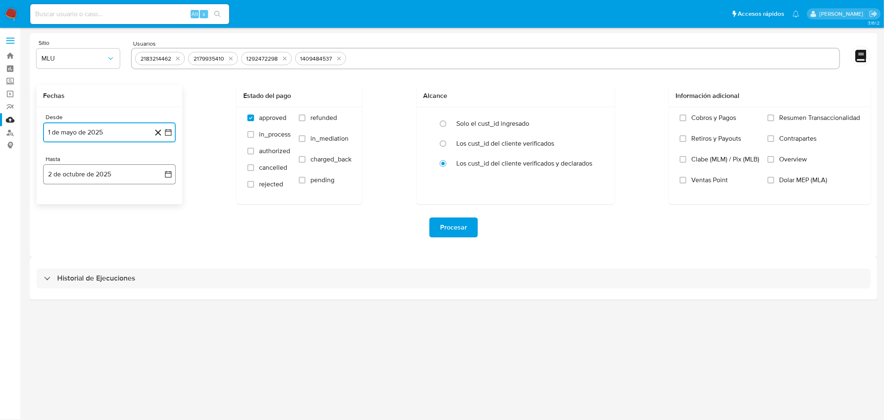
click at [172, 175] on icon "button" at bounding box center [168, 174] width 8 height 8
click at [57, 204] on icon "Mes anterior" at bounding box center [57, 204] width 3 height 6
click at [155, 302] on button "31" at bounding box center [159, 300] width 13 height 13
click at [444, 118] on input "radio" at bounding box center [443, 123] width 13 height 13
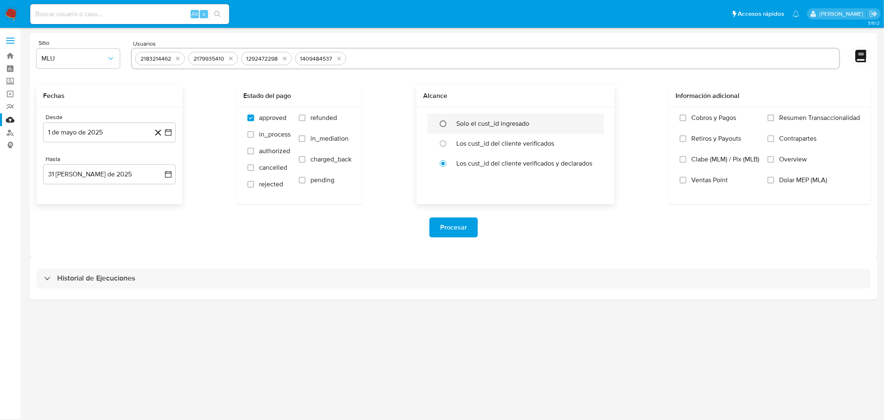
radio input "true"
click at [455, 222] on span "Procesar" at bounding box center [453, 227] width 27 height 18
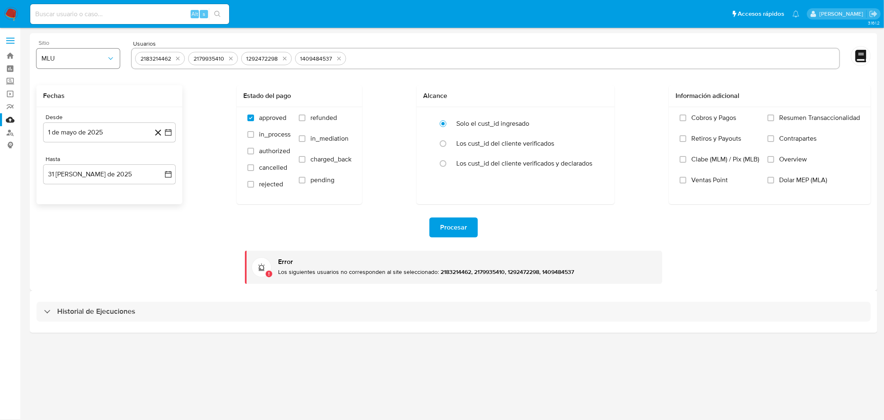
click at [90, 63] on button "MLU" at bounding box center [77, 59] width 83 height 20
click at [449, 228] on span "Procesar" at bounding box center [453, 227] width 27 height 18
